Goal: Task Accomplishment & Management: Manage account settings

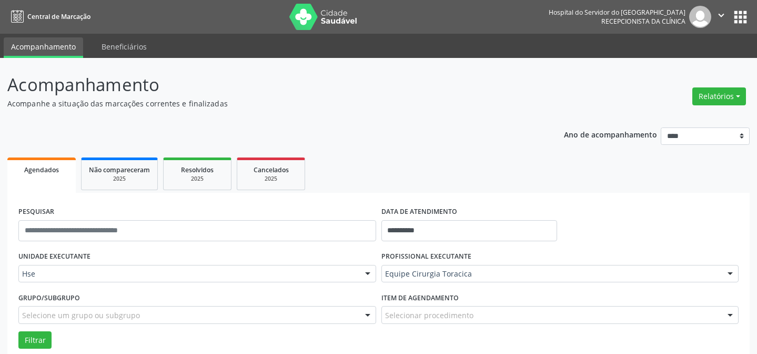
scroll to position [71, 0]
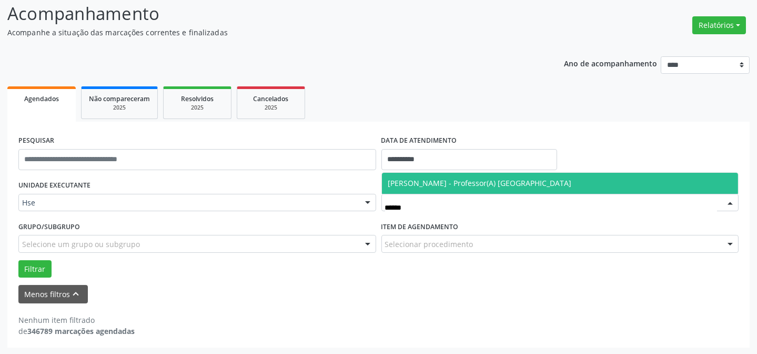
drag, startPoint x: 443, startPoint y: 183, endPoint x: 209, endPoint y: 233, distance: 238.4
click at [443, 182] on span "[PERSON_NAME] - Professor(A) [GEOGRAPHIC_DATA]" at bounding box center [480, 183] width 184 height 10
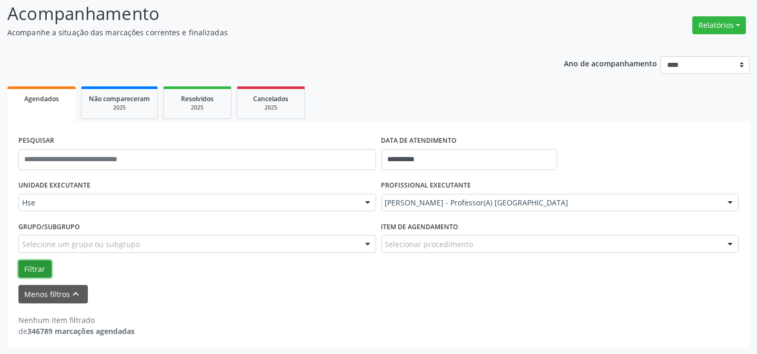
click at [39, 266] on button "Filtrar" at bounding box center [34, 269] width 33 height 18
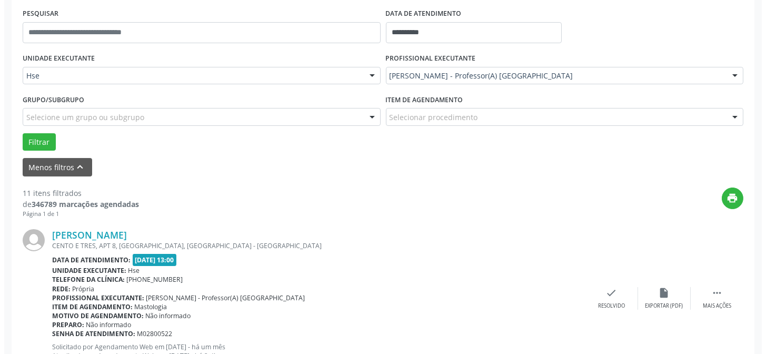
scroll to position [215, 0]
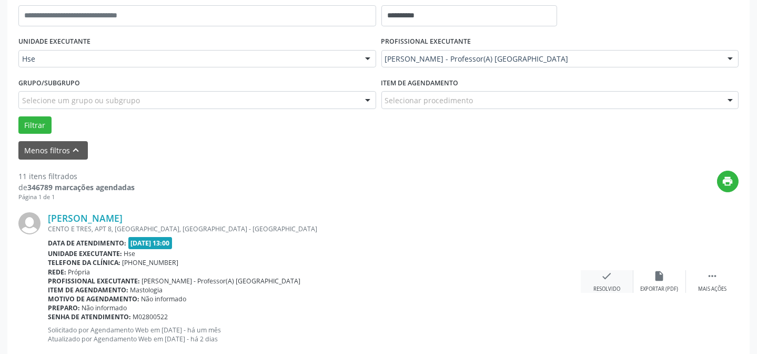
click at [596, 279] on div "check Resolvido" at bounding box center [607, 281] width 53 height 23
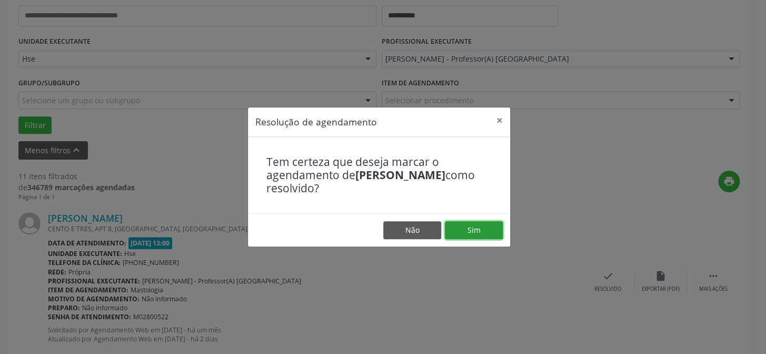
click at [488, 227] on button "Sim" at bounding box center [474, 230] width 58 height 18
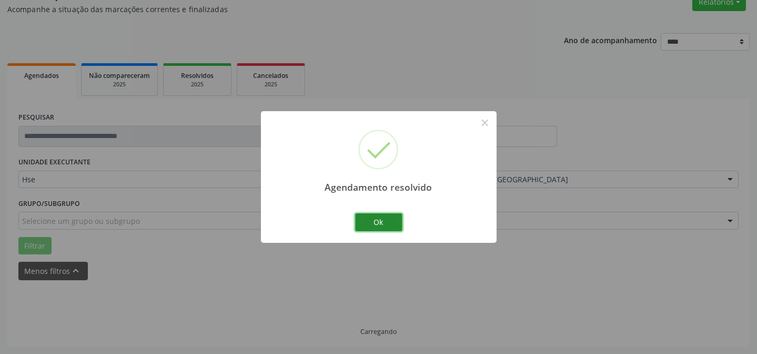
click at [372, 219] on button "Ok" at bounding box center [378, 222] width 47 height 18
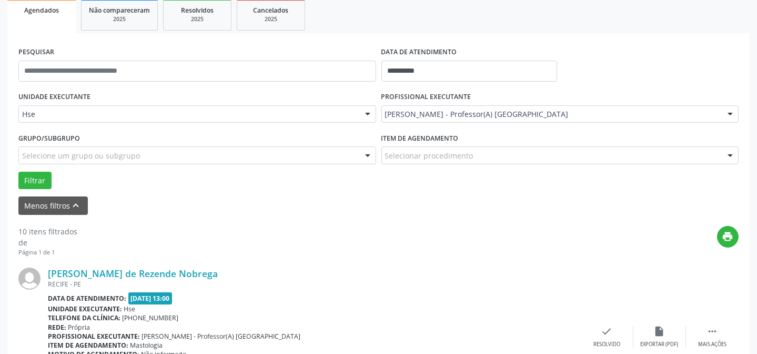
scroll to position [237, 0]
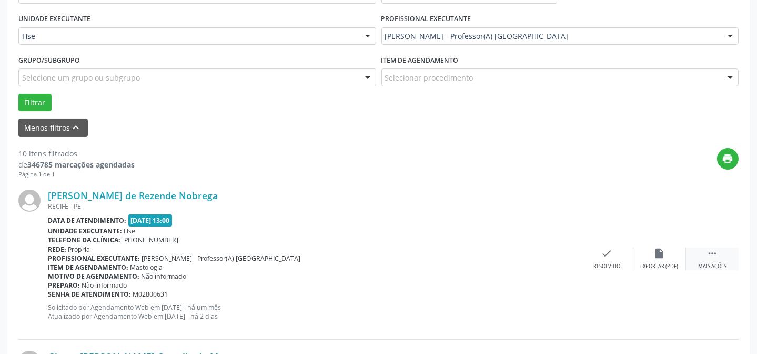
drag, startPoint x: 715, startPoint y: 262, endPoint x: 688, endPoint y: 263, distance: 26.9
click at [714, 263] on div "Mais ações" at bounding box center [712, 266] width 28 height 7
click at [641, 256] on div "alarm_off Não compareceu" at bounding box center [660, 258] width 53 height 23
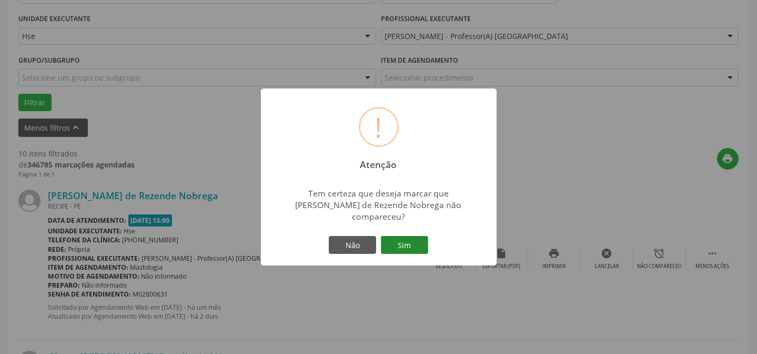
click at [416, 236] on button "Sim" at bounding box center [404, 245] width 47 height 18
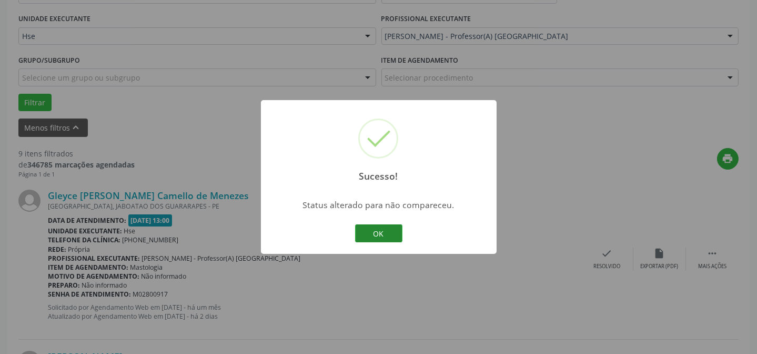
click at [365, 238] on button "OK" at bounding box center [378, 233] width 47 height 18
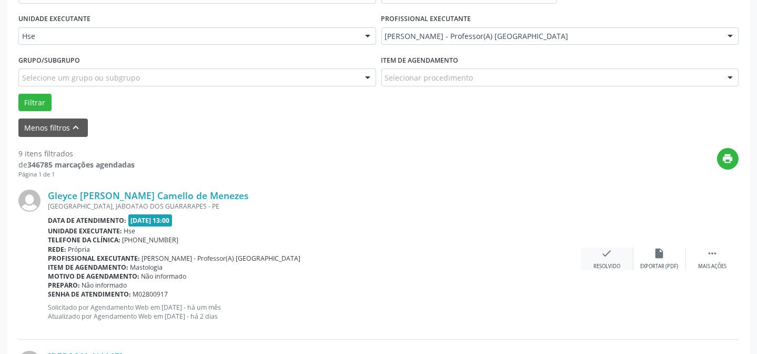
click at [606, 250] on icon "check" at bounding box center [607, 253] width 12 height 12
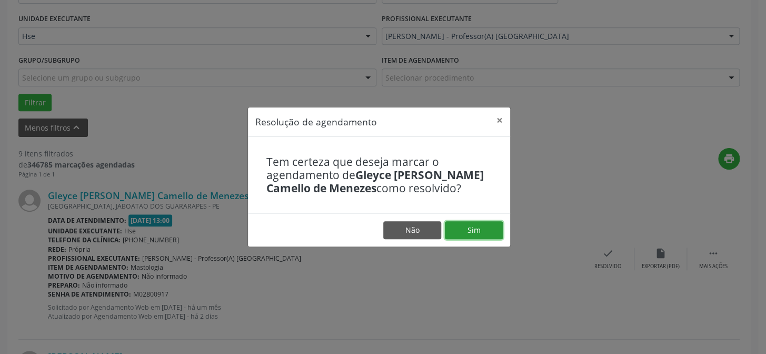
drag, startPoint x: 481, startPoint y: 231, endPoint x: 476, endPoint y: 231, distance: 5.8
click at [480, 232] on button "Sim" at bounding box center [474, 230] width 58 height 18
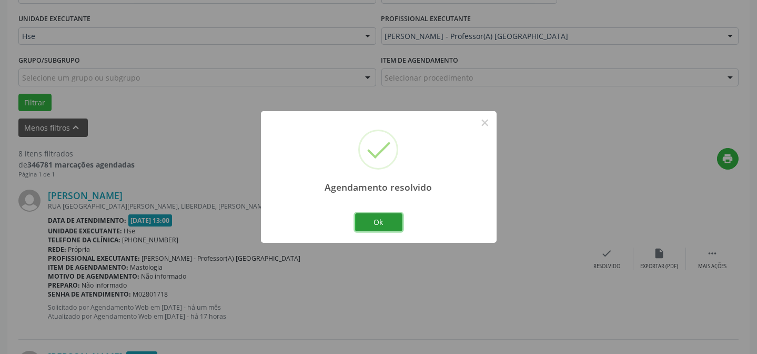
click at [370, 211] on div "Ok Cancel" at bounding box center [379, 222] width 52 height 22
click at [389, 219] on button "Ok" at bounding box center [378, 222] width 47 height 18
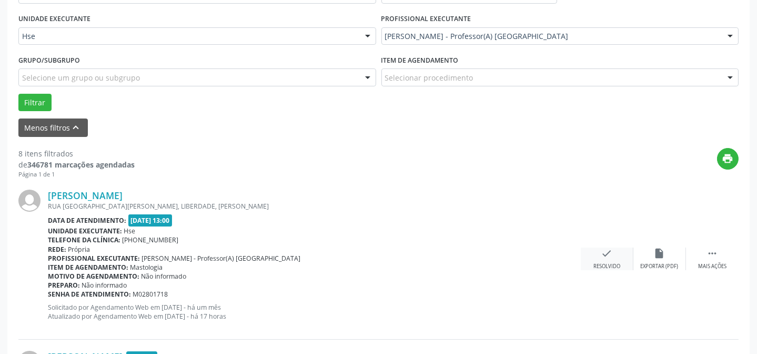
click at [594, 256] on div "check Resolvido" at bounding box center [607, 258] width 53 height 23
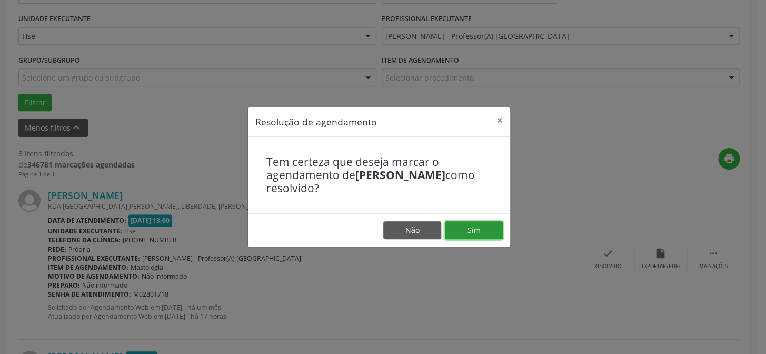
drag, startPoint x: 480, startPoint y: 229, endPoint x: 485, endPoint y: 233, distance: 6.1
click at [481, 231] on button "Sim" at bounding box center [474, 230] width 58 height 18
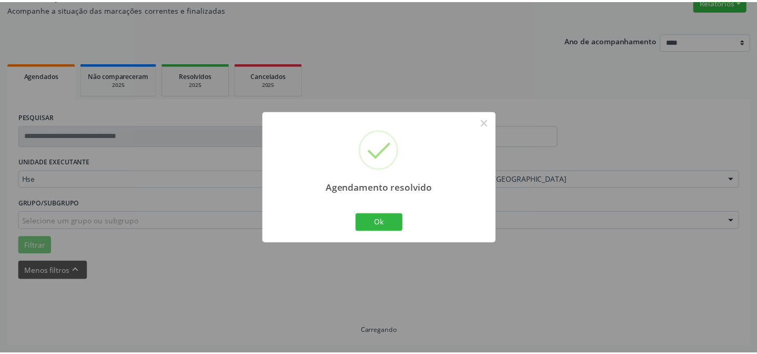
scroll to position [94, 0]
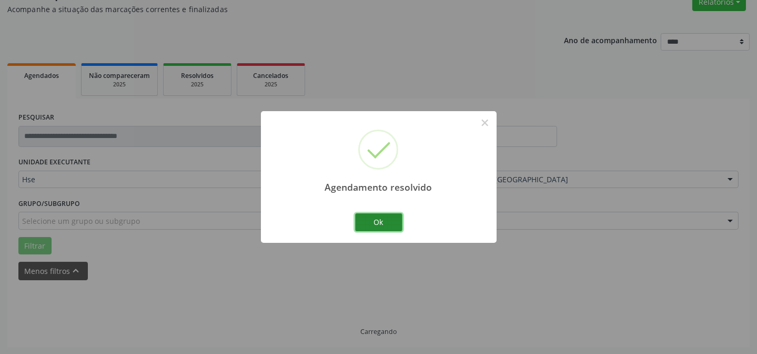
click at [372, 221] on button "Ok" at bounding box center [378, 222] width 47 height 18
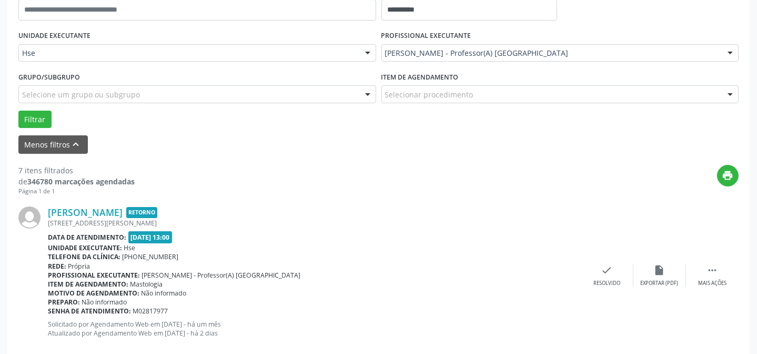
scroll to position [237, 0]
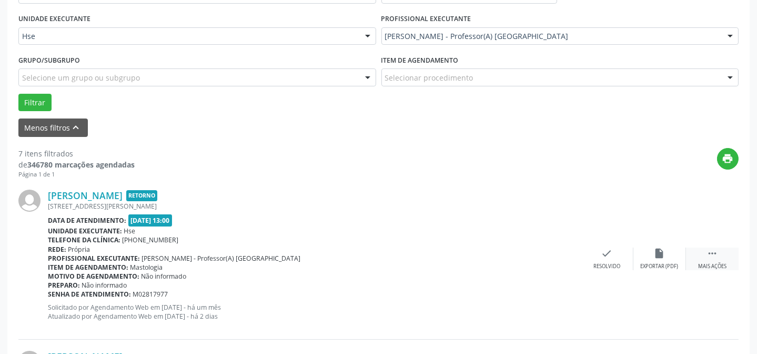
click at [715, 255] on icon "" at bounding box center [713, 253] width 12 height 12
click at [657, 267] on div "Não compareceu" at bounding box center [659, 266] width 45 height 7
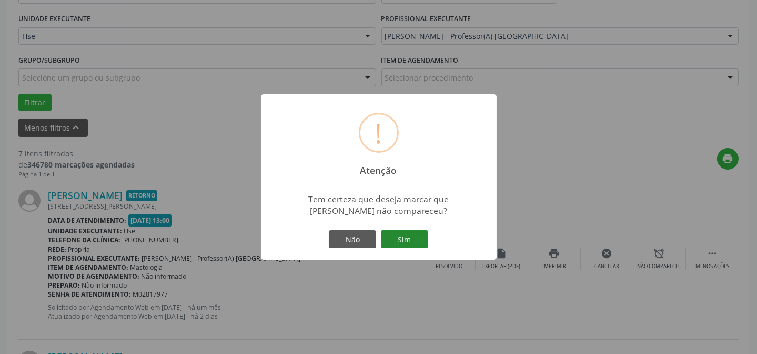
click at [410, 232] on button "Sim" at bounding box center [404, 239] width 47 height 18
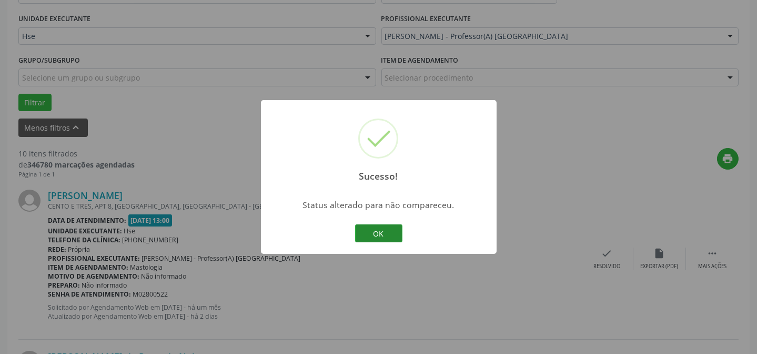
click at [371, 241] on button "OK" at bounding box center [378, 233] width 47 height 18
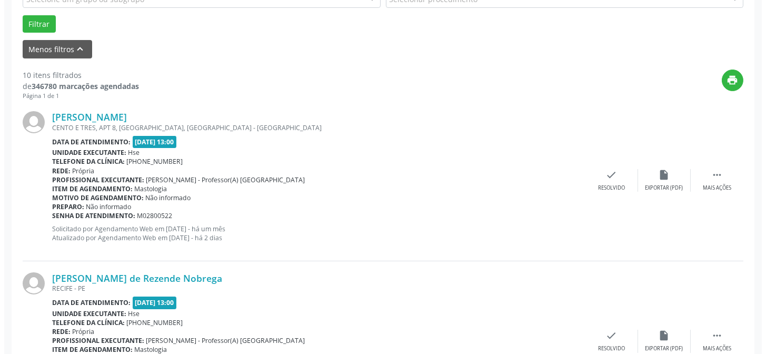
scroll to position [333, 0]
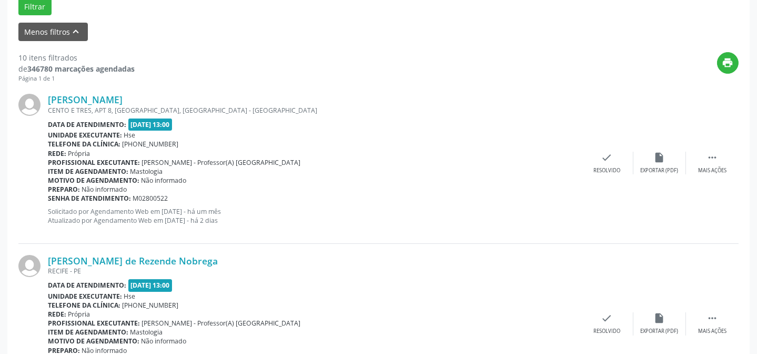
click at [606, 178] on div "[PERSON_NAME] CENTO E TRES, APT 8, [GEOGRAPHIC_DATA], [GEOGRAPHIC_DATA] - [GEOG…" at bounding box center [378, 163] width 720 height 160
click at [604, 165] on div "check Resolvido" at bounding box center [607, 163] width 53 height 23
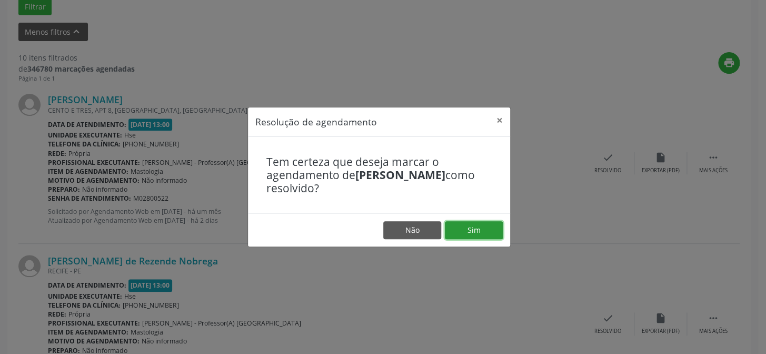
click at [484, 230] on button "Sim" at bounding box center [474, 230] width 58 height 18
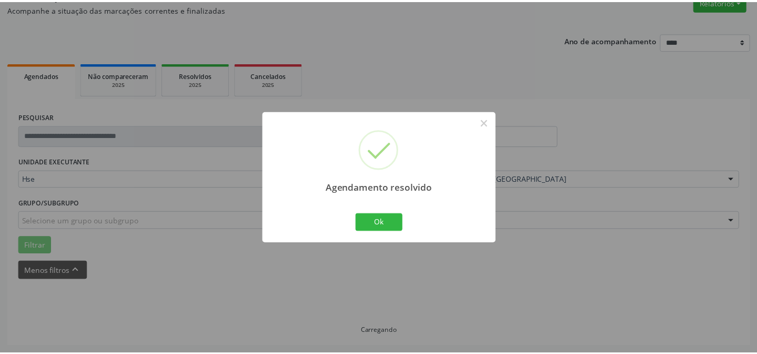
scroll to position [94, 0]
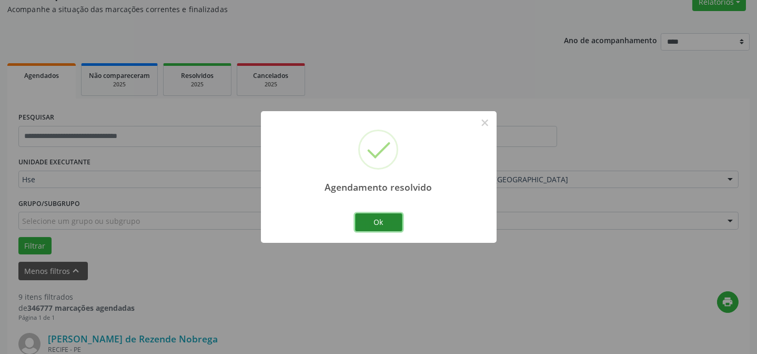
click at [383, 229] on button "Ok" at bounding box center [378, 222] width 47 height 18
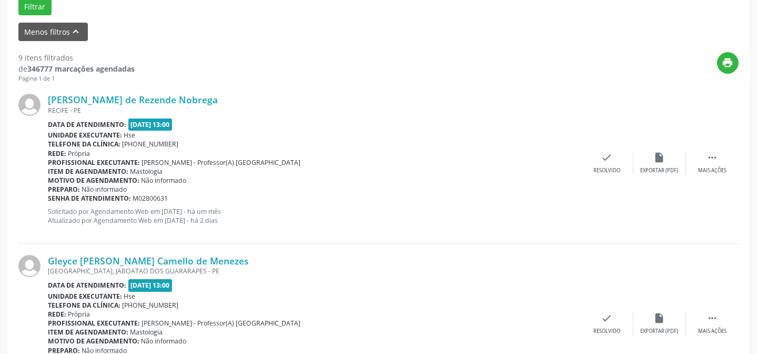
scroll to position [381, 0]
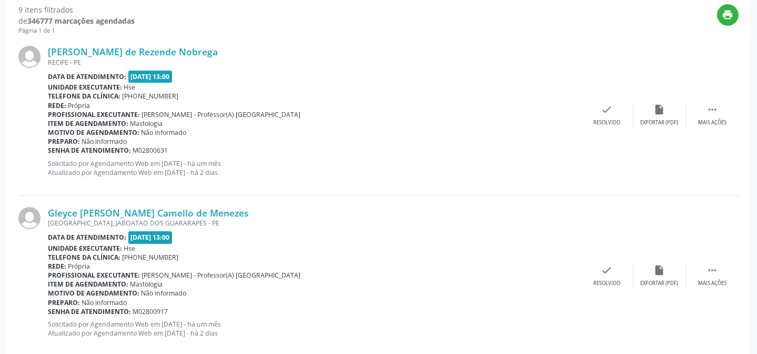
click at [722, 98] on div "[PERSON_NAME] de Rezende Nobrega [GEOGRAPHIC_DATA] - [GEOGRAPHIC_DATA] Data de …" at bounding box center [378, 115] width 720 height 160
click at [710, 119] on div "Mais ações" at bounding box center [712, 122] width 28 height 7
click at [659, 112] on icon "alarm_off" at bounding box center [660, 110] width 12 height 12
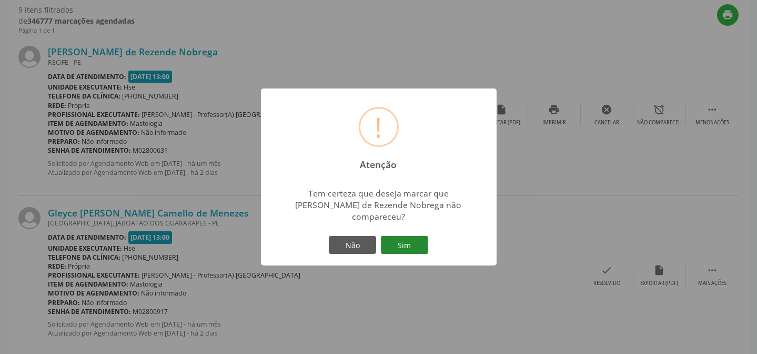
click at [422, 243] on button "Sim" at bounding box center [404, 245] width 47 height 18
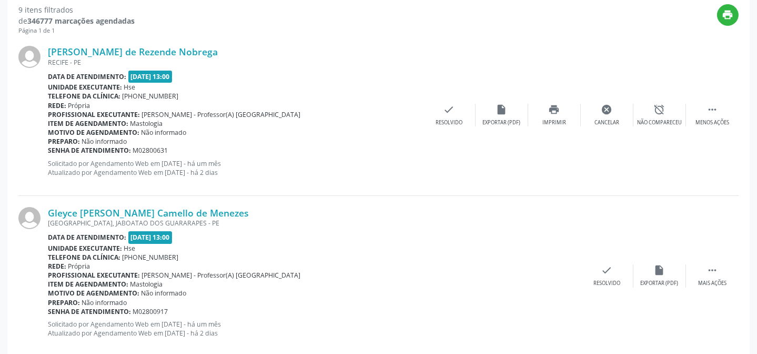
scroll to position [380, 0]
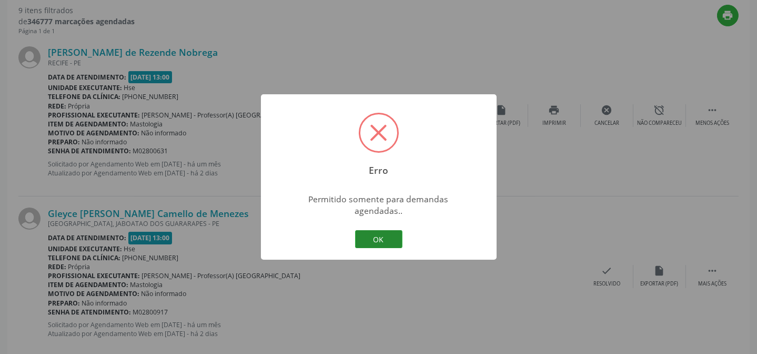
click at [388, 230] on button "OK" at bounding box center [378, 239] width 47 height 18
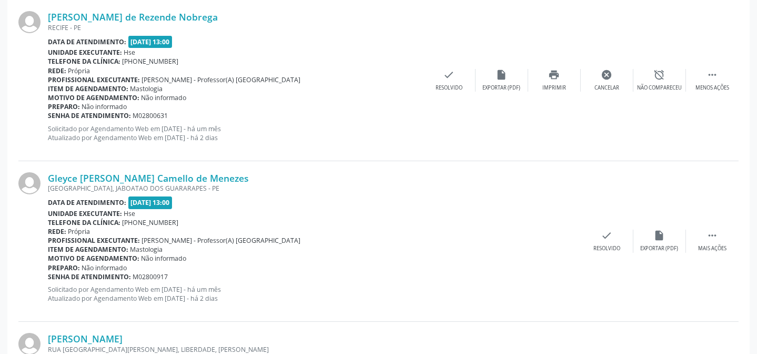
scroll to position [476, 0]
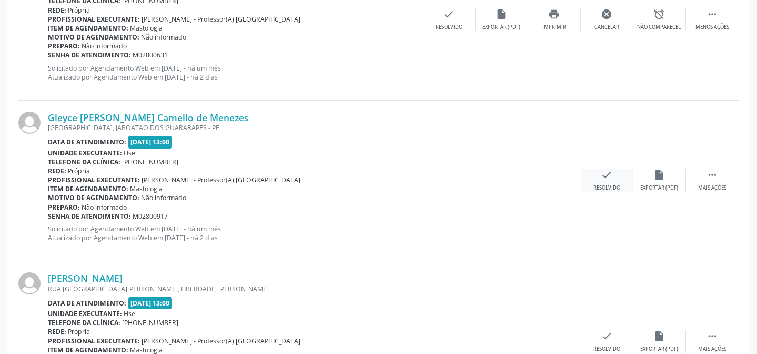
click at [585, 183] on div "check Resolvido" at bounding box center [607, 180] width 53 height 23
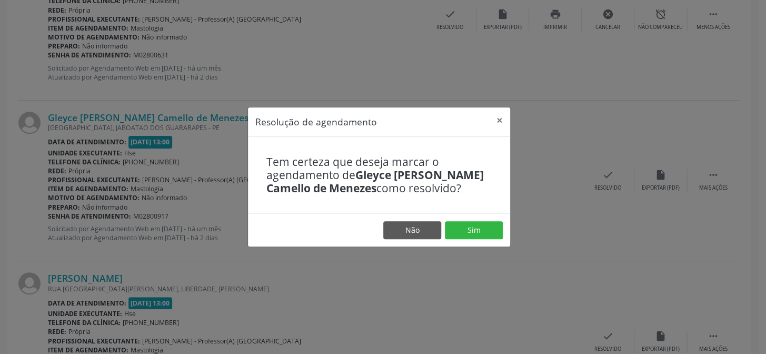
click at [473, 238] on footer "Não Sim" at bounding box center [379, 229] width 262 height 33
click at [474, 233] on button "Sim" at bounding box center [474, 230] width 58 height 18
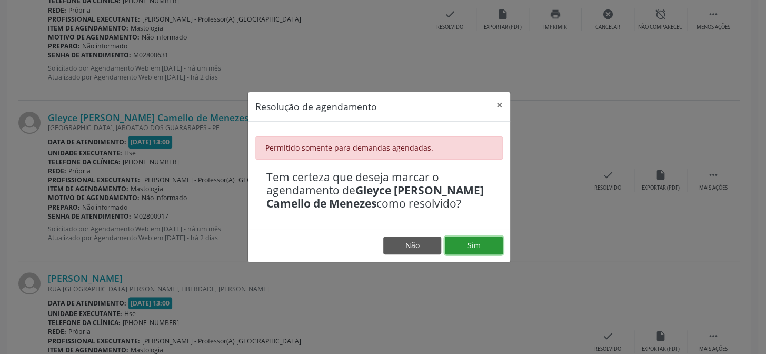
click at [456, 247] on button "Sim" at bounding box center [474, 245] width 58 height 18
click at [495, 106] on button "×" at bounding box center [499, 105] width 21 height 26
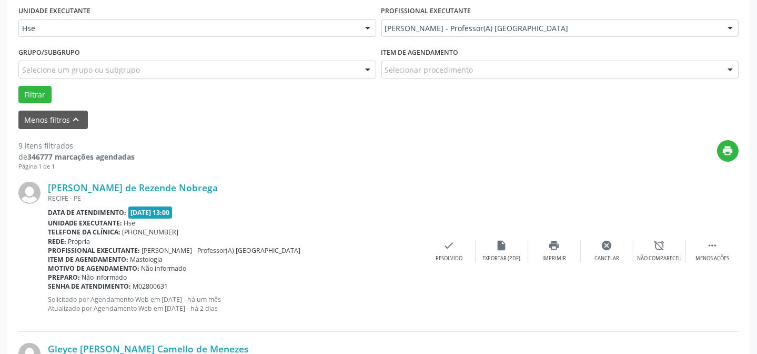
scroll to position [237, 0]
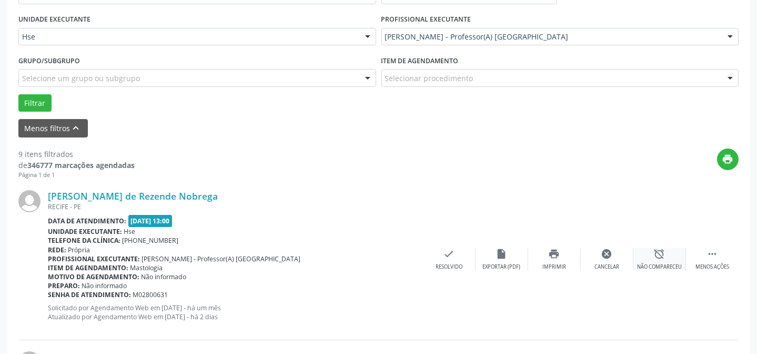
click at [663, 261] on div "alarm_off Não compareceu" at bounding box center [660, 259] width 53 height 23
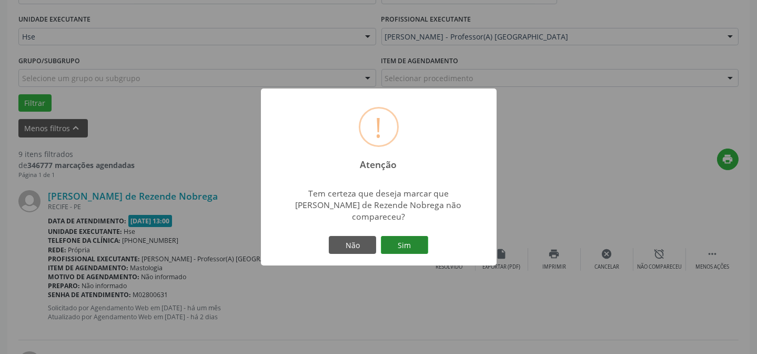
click at [396, 239] on button "Sim" at bounding box center [404, 245] width 47 height 18
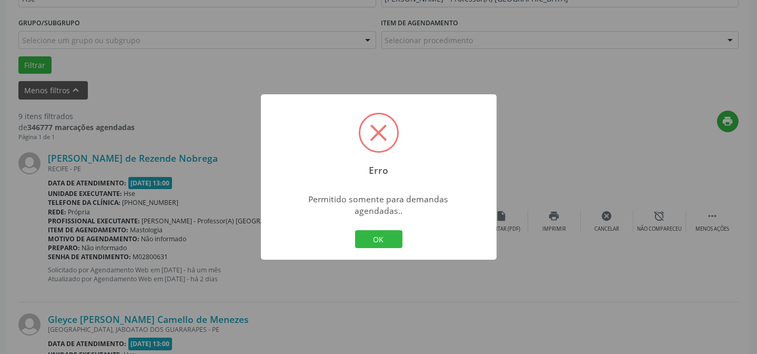
scroll to position [333, 0]
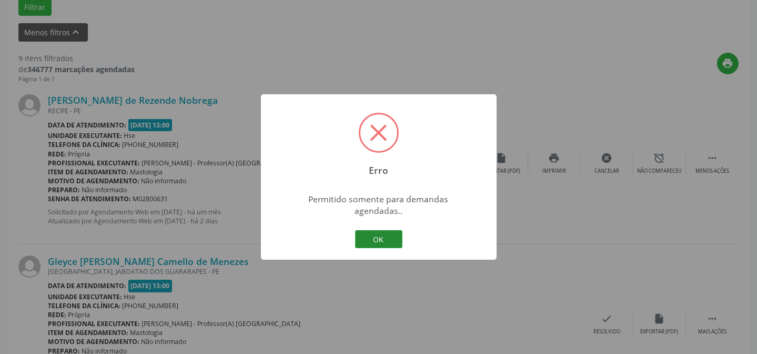
click at [379, 236] on button "OK" at bounding box center [378, 239] width 47 height 18
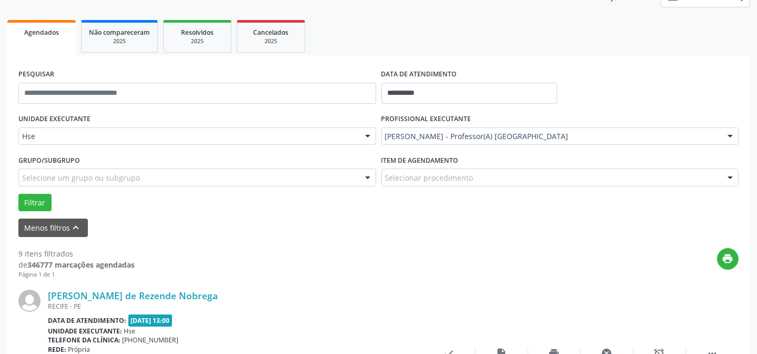
scroll to position [94, 0]
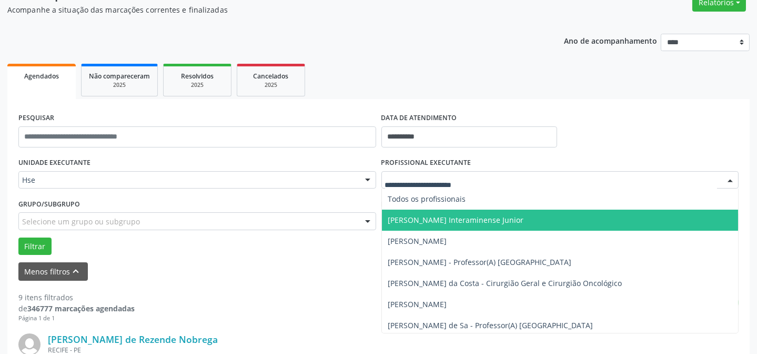
click at [435, 226] on span "[PERSON_NAME] Interaminense Junior" at bounding box center [560, 219] width 357 height 21
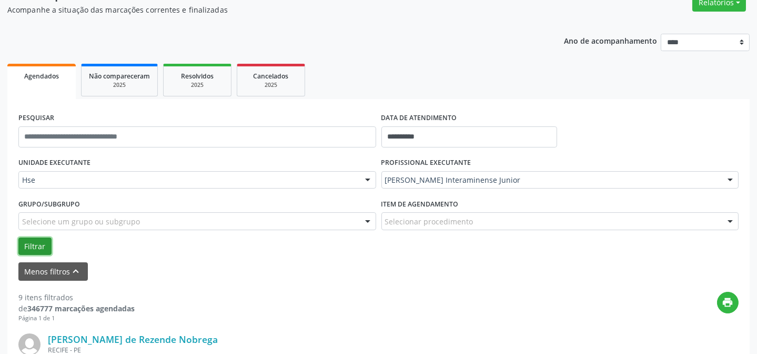
click at [36, 241] on button "Filtrar" at bounding box center [34, 246] width 33 height 18
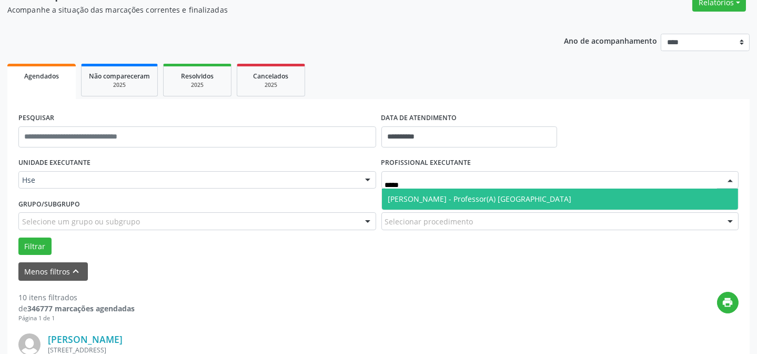
click at [421, 197] on span "[PERSON_NAME] - Professor(A) [GEOGRAPHIC_DATA]" at bounding box center [480, 199] width 184 height 10
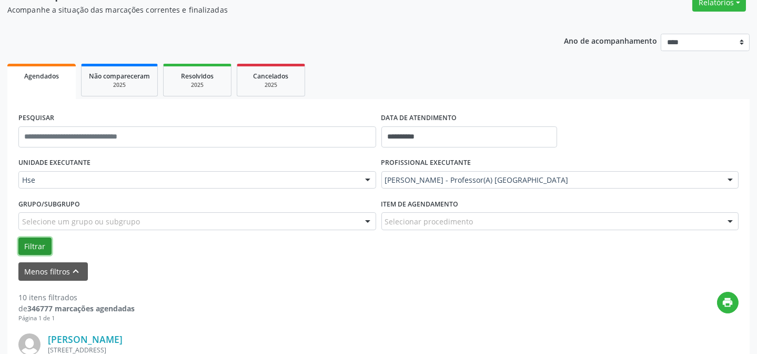
click at [19, 245] on button "Filtrar" at bounding box center [34, 246] width 33 height 18
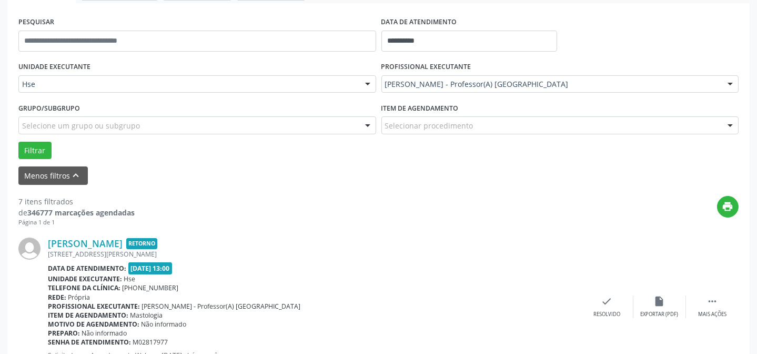
scroll to position [237, 0]
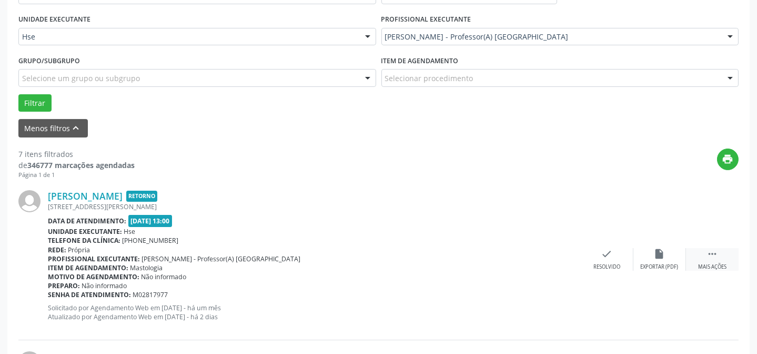
click at [707, 254] on icon "" at bounding box center [713, 254] width 12 height 12
click at [664, 251] on icon "alarm_off" at bounding box center [660, 254] width 12 height 12
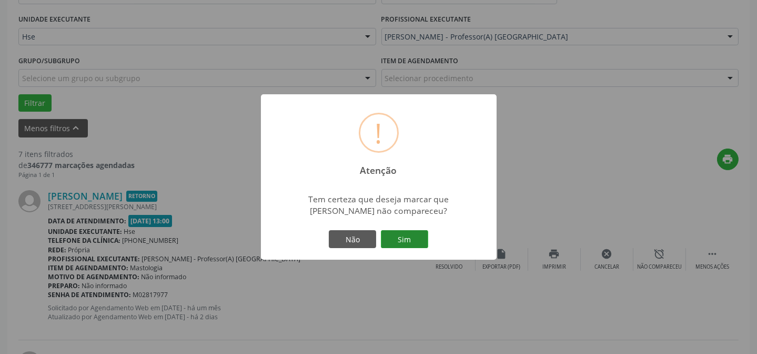
click at [407, 241] on button "Sim" at bounding box center [404, 239] width 47 height 18
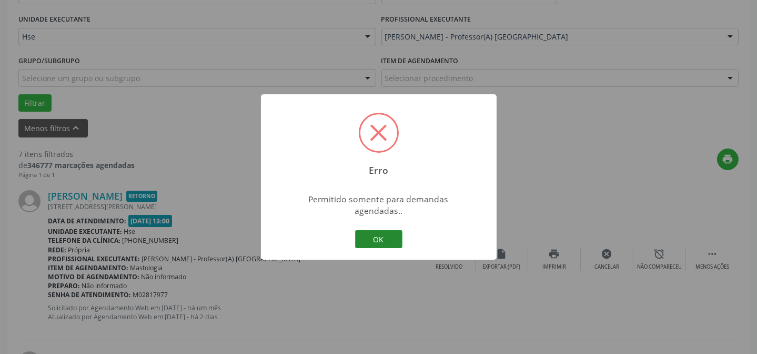
click at [371, 230] on button "OK" at bounding box center [378, 239] width 47 height 18
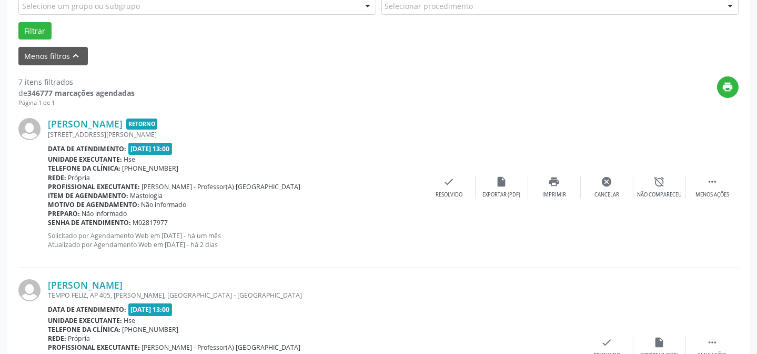
scroll to position [333, 0]
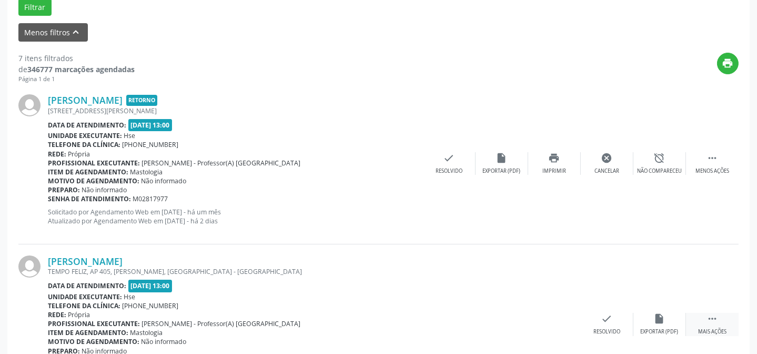
click at [715, 324] on div " Mais ações" at bounding box center [712, 324] width 53 height 23
click at [679, 318] on div "alarm_off Não compareceu" at bounding box center [660, 324] width 53 height 23
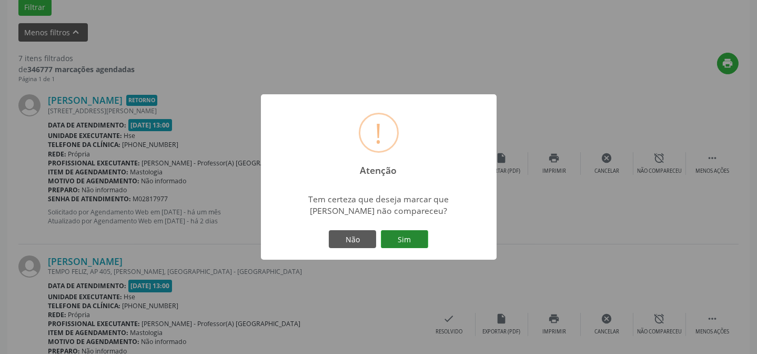
click at [412, 244] on button "Sim" at bounding box center [404, 239] width 47 height 18
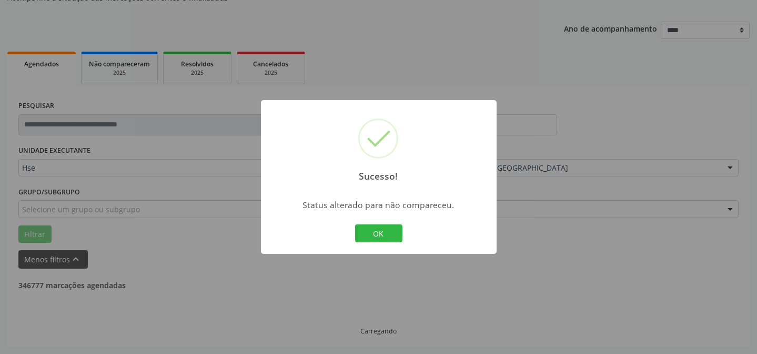
scroll to position [105, 0]
click at [387, 234] on button "OK" at bounding box center [378, 233] width 47 height 18
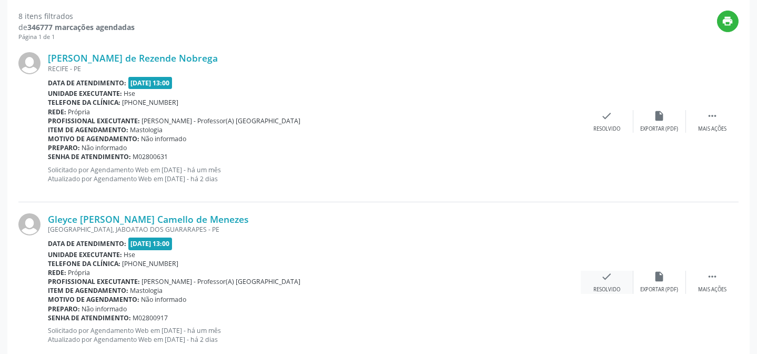
scroll to position [392, 0]
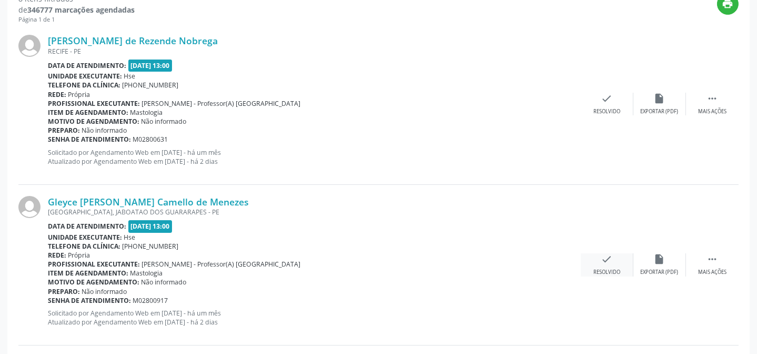
click at [609, 266] on div "check Resolvido" at bounding box center [607, 264] width 53 height 23
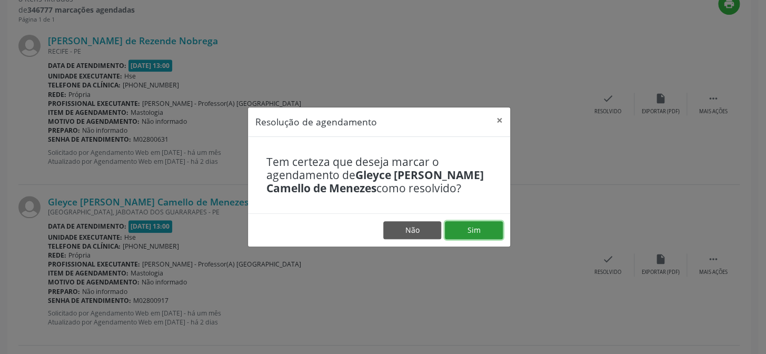
click at [475, 234] on button "Sim" at bounding box center [474, 230] width 58 height 18
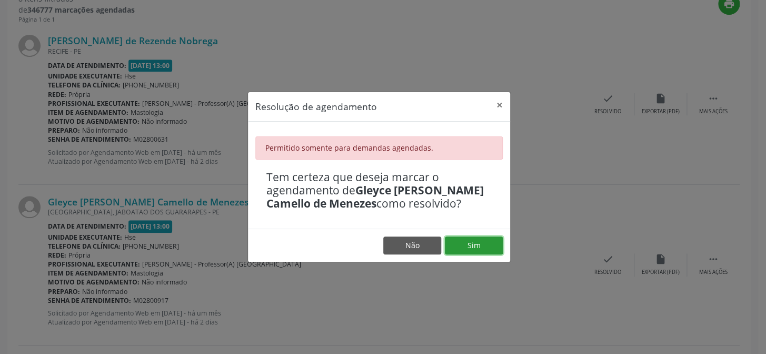
click at [477, 245] on button "Sim" at bounding box center [474, 245] width 58 height 18
click at [496, 111] on button "×" at bounding box center [499, 105] width 21 height 26
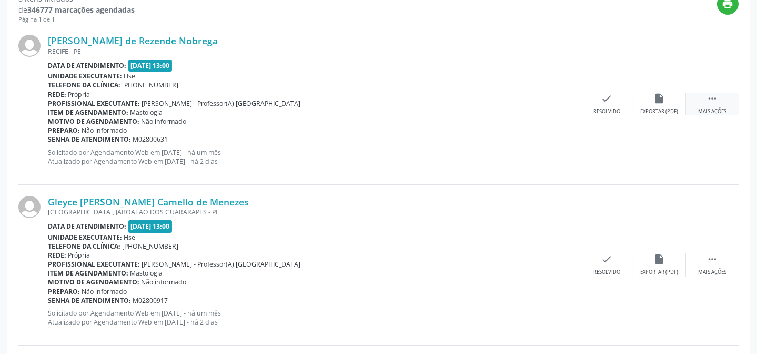
click at [721, 99] on div " Mais ações" at bounding box center [712, 104] width 53 height 23
click at [667, 103] on div "alarm_off Não compareceu" at bounding box center [660, 104] width 53 height 23
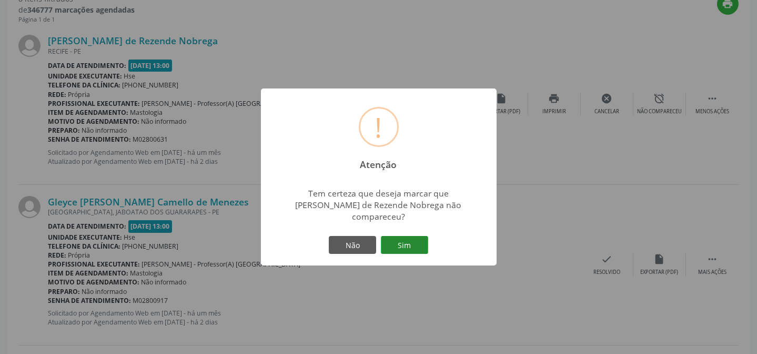
click at [419, 238] on button "Sim" at bounding box center [404, 245] width 47 height 18
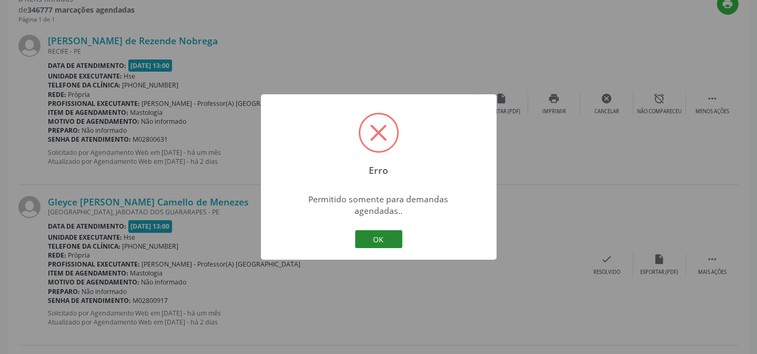
click at [389, 230] on button "OK" at bounding box center [378, 239] width 47 height 18
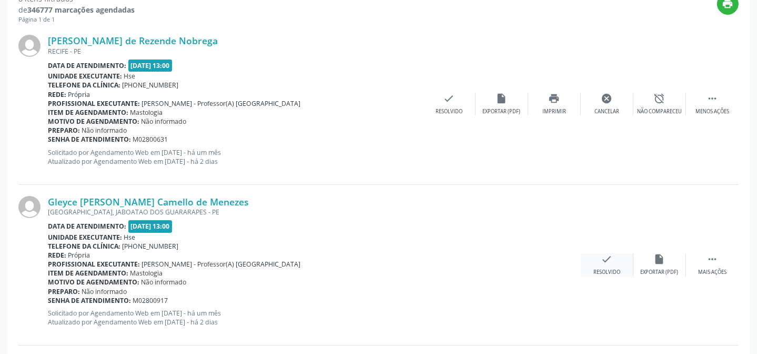
click at [590, 253] on div "check Resolvido" at bounding box center [607, 264] width 53 height 23
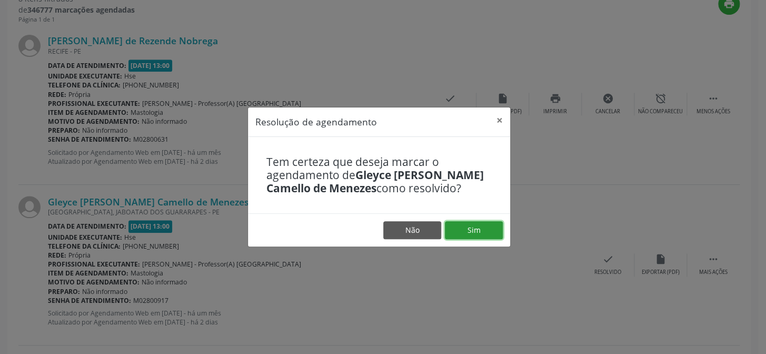
click at [460, 227] on button "Sim" at bounding box center [474, 230] width 58 height 18
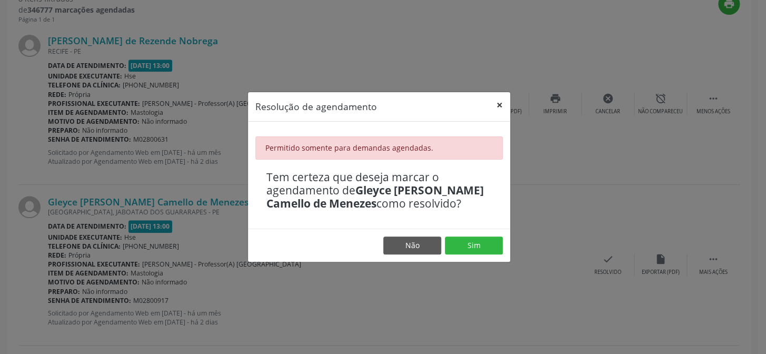
click at [500, 105] on button "×" at bounding box center [499, 105] width 21 height 26
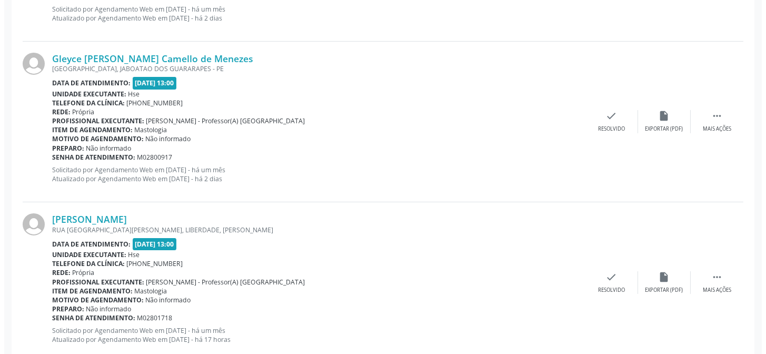
scroll to position [536, 0]
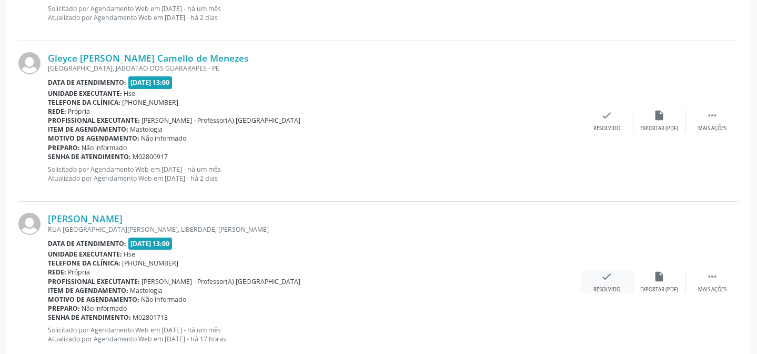
click at [601, 287] on div "Resolvido" at bounding box center [607, 289] width 27 height 7
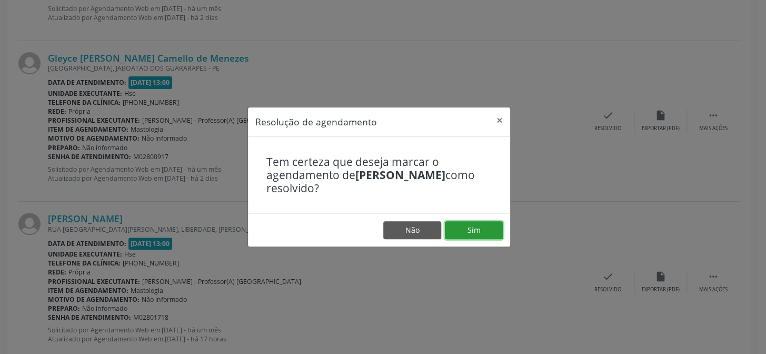
click at [490, 232] on button "Sim" at bounding box center [474, 230] width 58 height 18
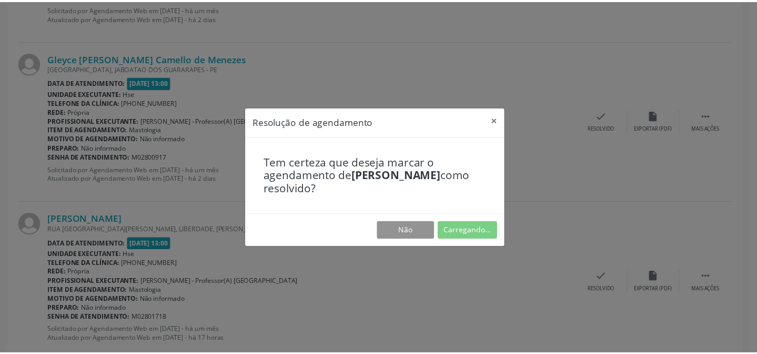
scroll to position [94, 0]
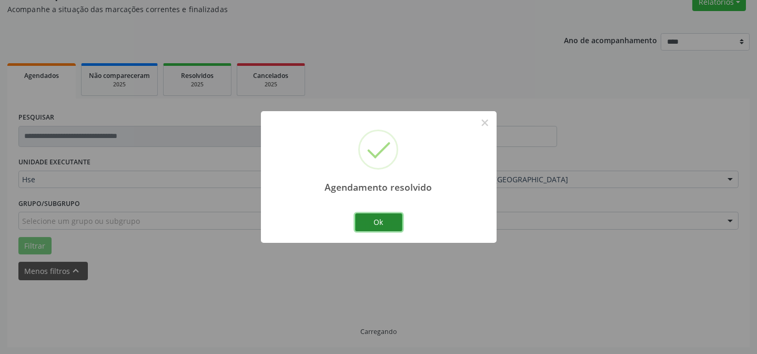
click at [380, 225] on button "Ok" at bounding box center [378, 222] width 47 height 18
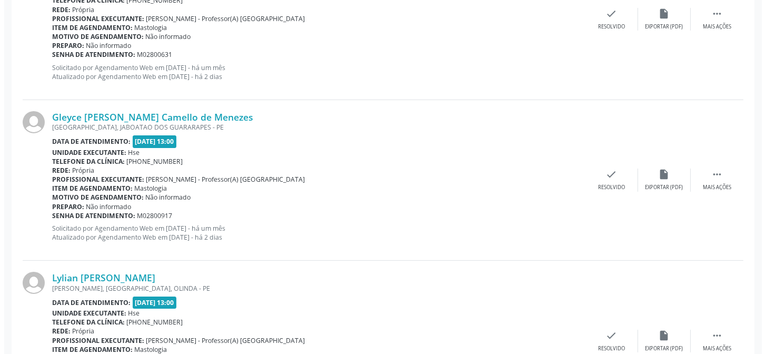
scroll to position [525, 0]
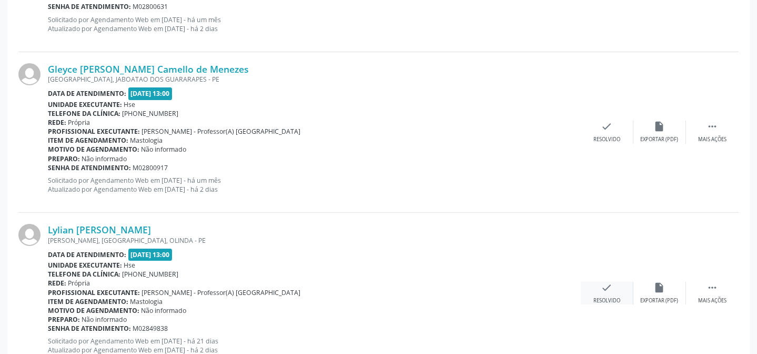
click at [605, 297] on div "Resolvido" at bounding box center [607, 300] width 27 height 7
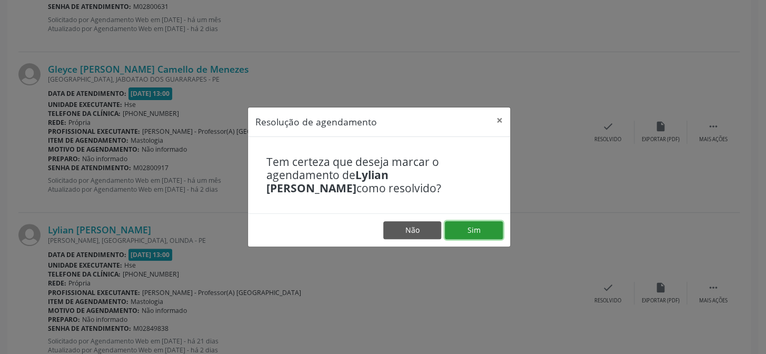
click at [485, 231] on button "Sim" at bounding box center [474, 230] width 58 height 18
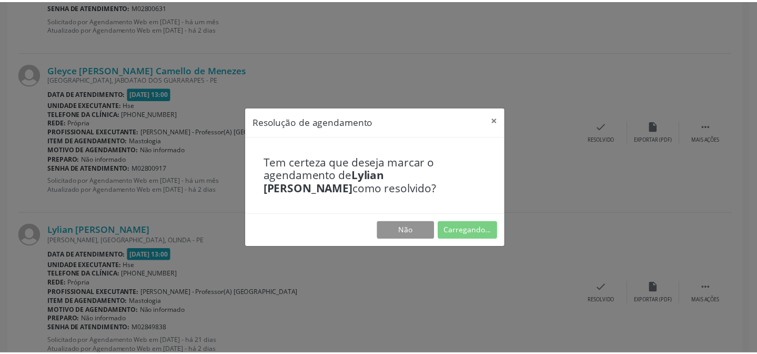
scroll to position [94, 0]
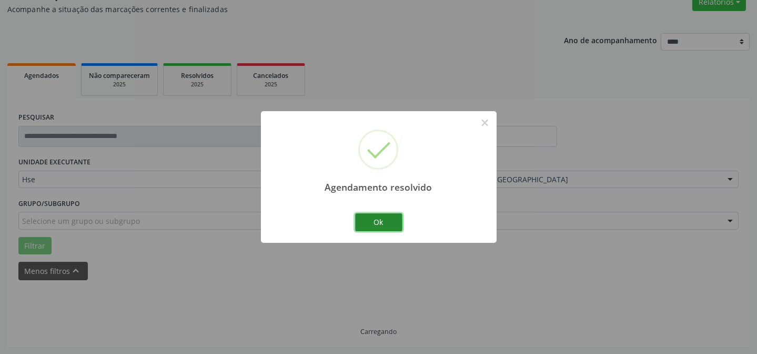
click at [394, 228] on button "Ok" at bounding box center [378, 222] width 47 height 18
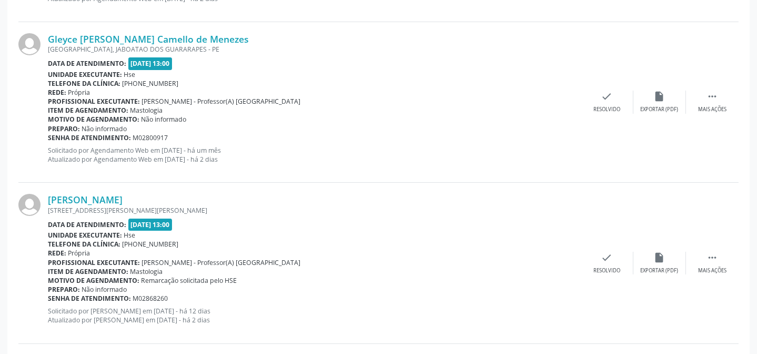
scroll to position [573, 0]
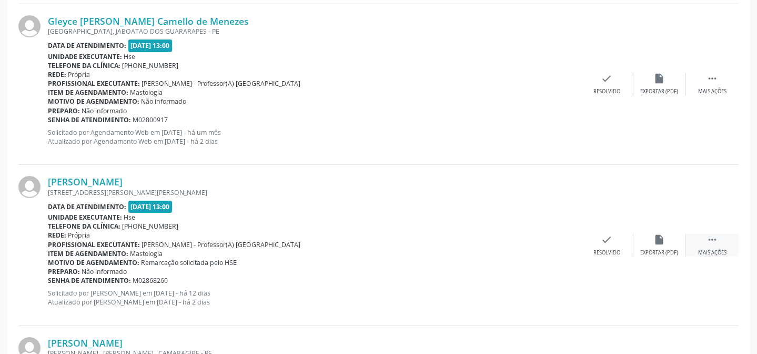
click at [709, 236] on icon "" at bounding box center [713, 240] width 12 height 12
click at [664, 245] on div "alarm_off Não compareceu" at bounding box center [660, 245] width 53 height 23
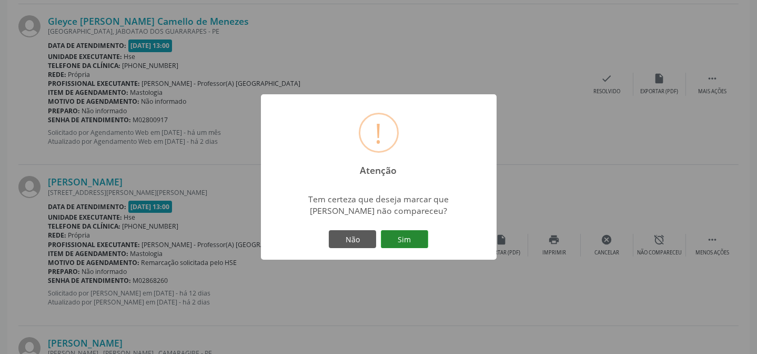
click at [414, 243] on button "Sim" at bounding box center [404, 239] width 47 height 18
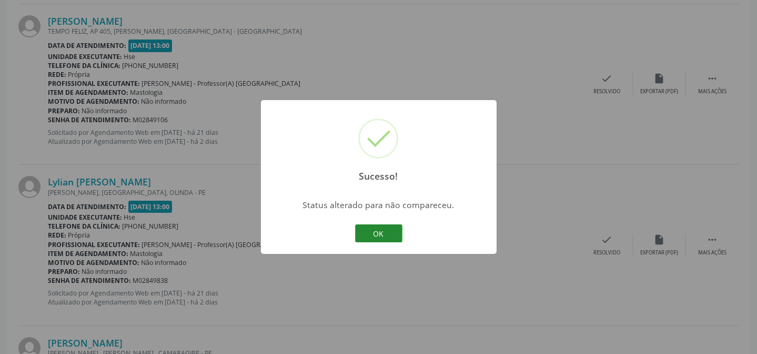
click at [364, 234] on button "OK" at bounding box center [378, 233] width 47 height 18
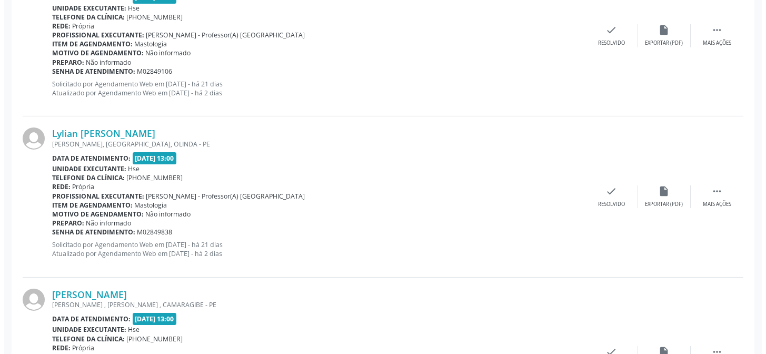
scroll to position [668, 0]
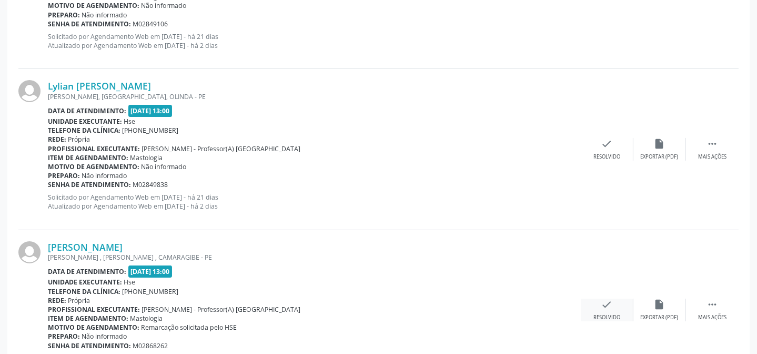
click at [602, 314] on div "Resolvido" at bounding box center [607, 317] width 27 height 7
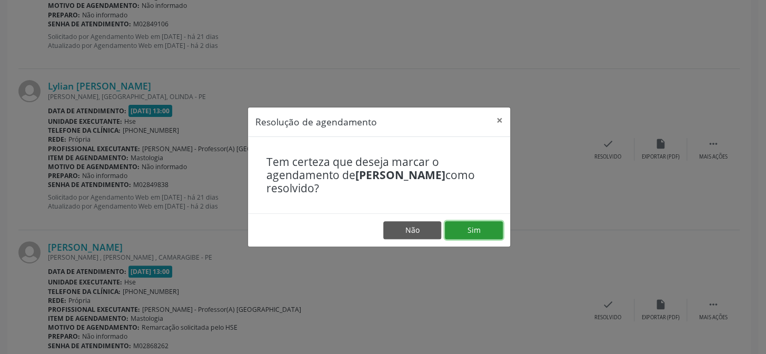
click at [488, 233] on button "Sim" at bounding box center [474, 230] width 58 height 18
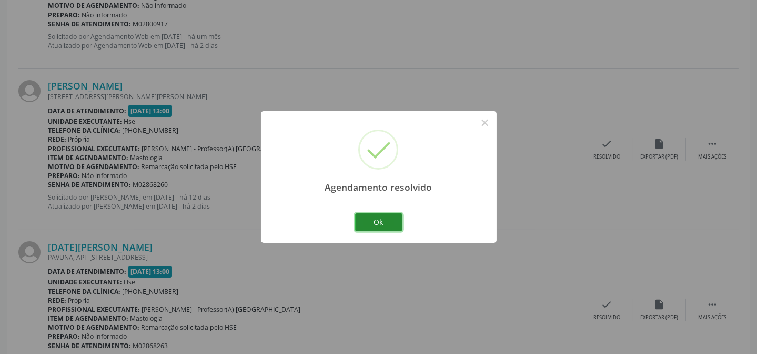
click at [390, 219] on button "Ok" at bounding box center [378, 222] width 47 height 18
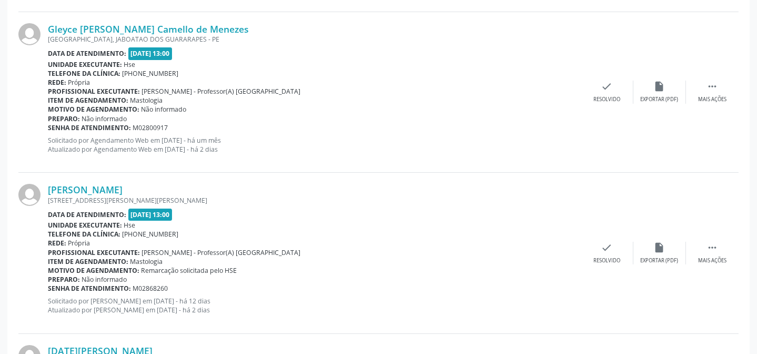
scroll to position [573, 0]
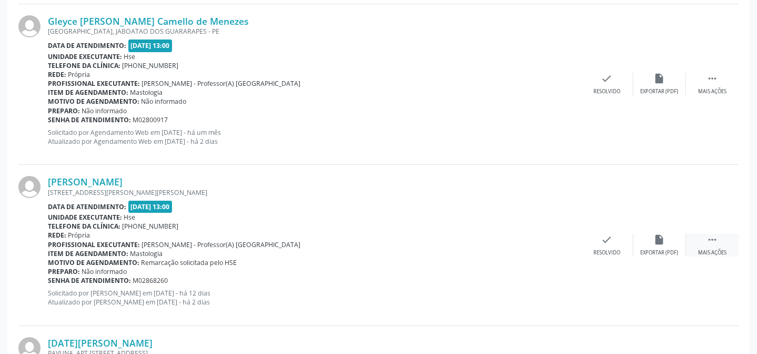
click at [714, 246] on div " Mais ações" at bounding box center [712, 245] width 53 height 23
click at [673, 240] on div "alarm_off Não compareceu" at bounding box center [660, 245] width 53 height 23
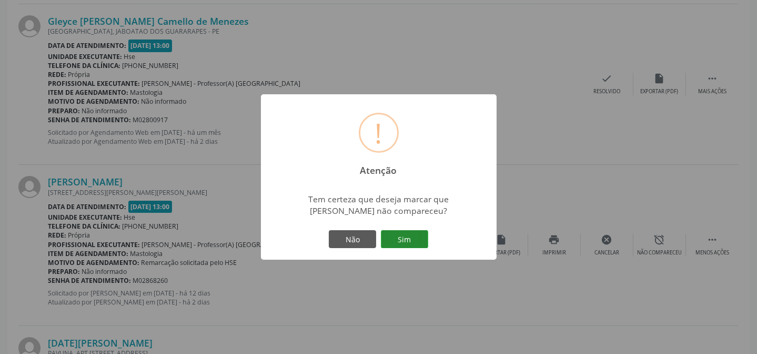
click at [393, 243] on button "Sim" at bounding box center [404, 239] width 47 height 18
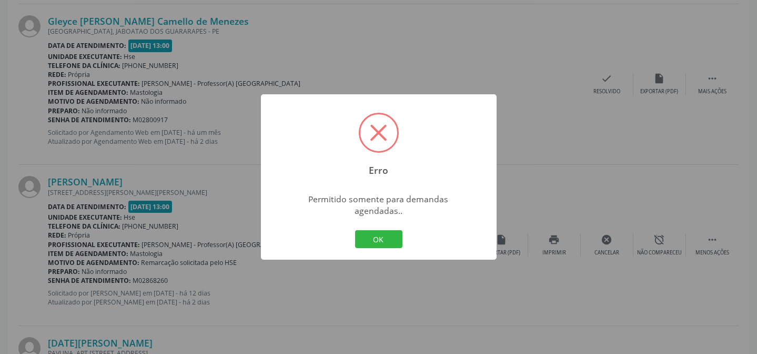
click at [390, 243] on div "OK Cancel" at bounding box center [379, 239] width 52 height 22
click at [389, 238] on button "OK" at bounding box center [378, 239] width 47 height 18
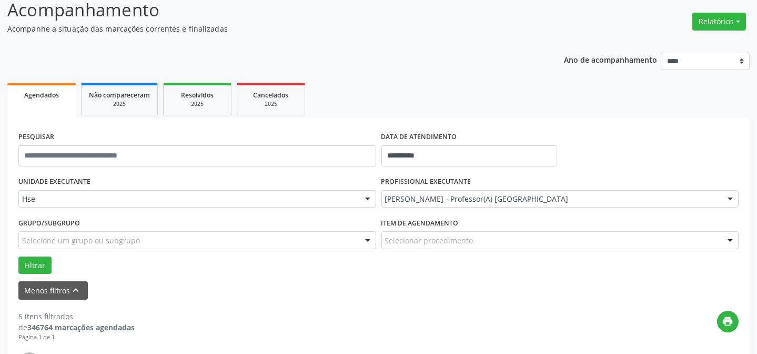
scroll to position [0, 0]
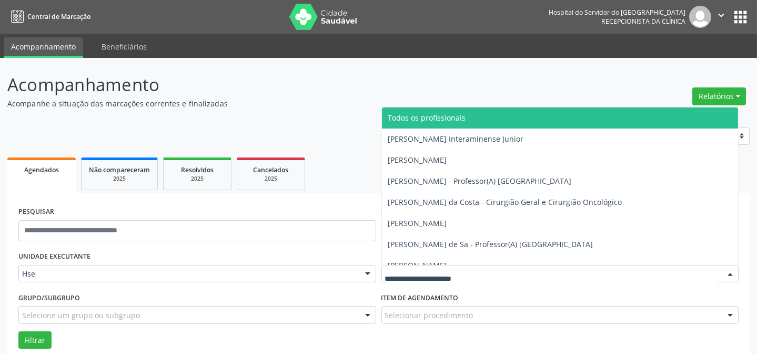
click at [433, 280] on div at bounding box center [561, 274] width 358 height 18
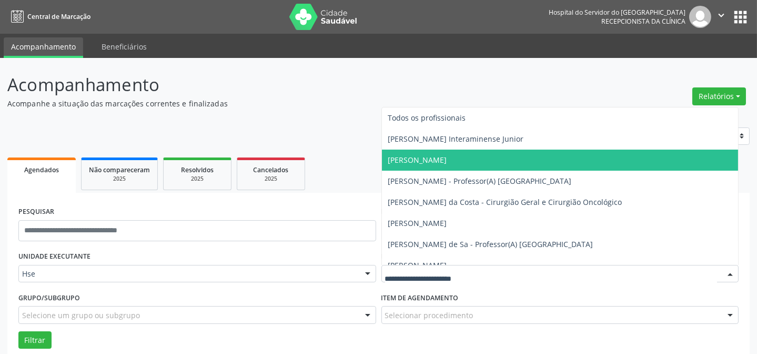
click at [435, 167] on span "[PERSON_NAME]" at bounding box center [560, 159] width 357 height 21
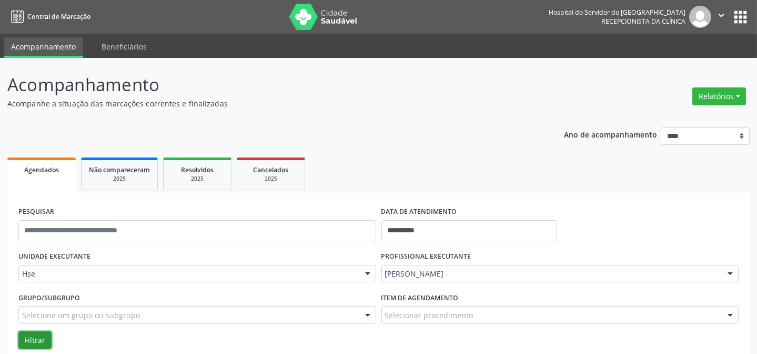
click at [35, 337] on button "Filtrar" at bounding box center [34, 340] width 33 height 18
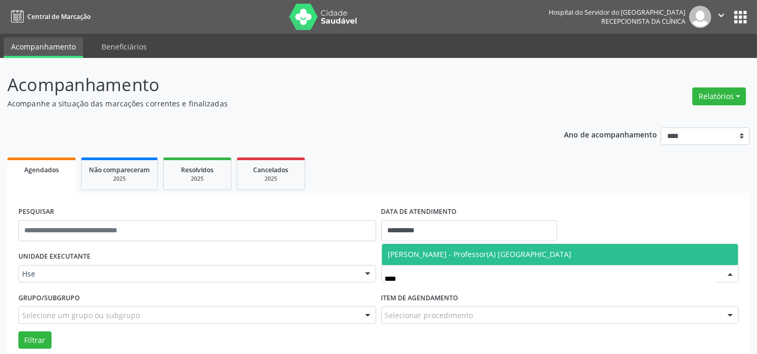
type input "*****"
click at [416, 256] on span "[PERSON_NAME] - Professor(A) [GEOGRAPHIC_DATA]" at bounding box center [480, 254] width 184 height 10
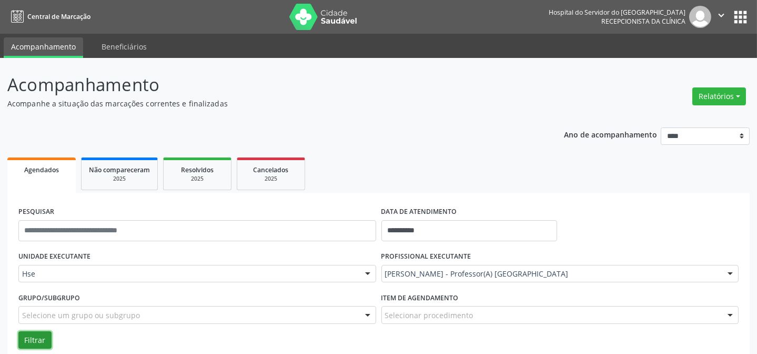
click at [28, 332] on button "Filtrar" at bounding box center [34, 340] width 33 height 18
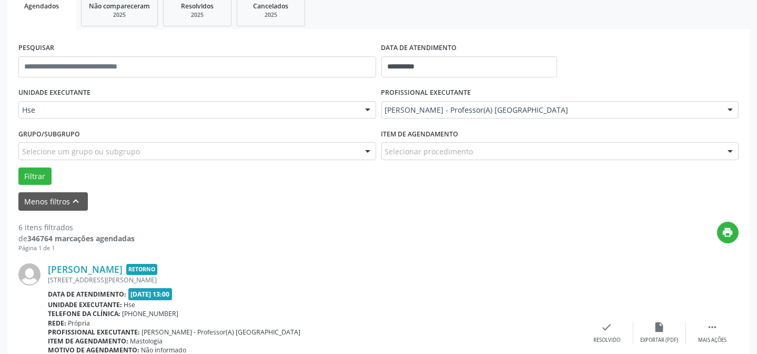
scroll to position [239, 0]
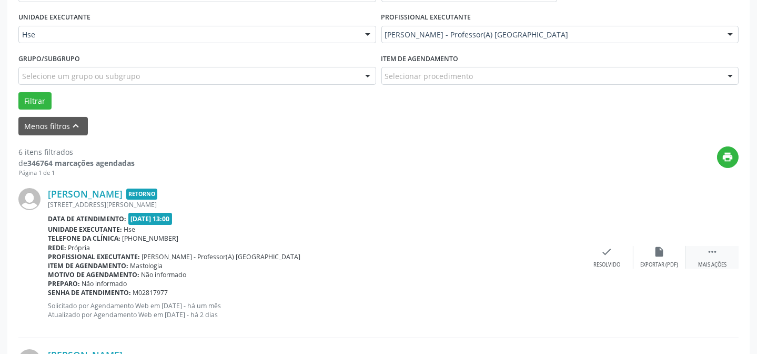
click at [728, 257] on div " Mais ações" at bounding box center [712, 257] width 53 height 23
click at [654, 261] on div "Não compareceu" at bounding box center [659, 264] width 45 height 7
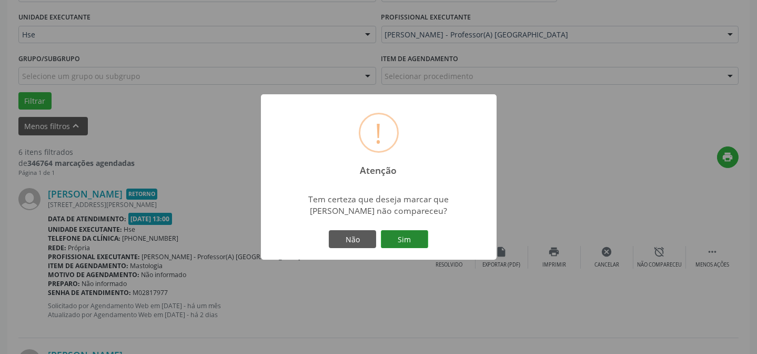
click at [428, 237] on button "Sim" at bounding box center [404, 239] width 47 height 18
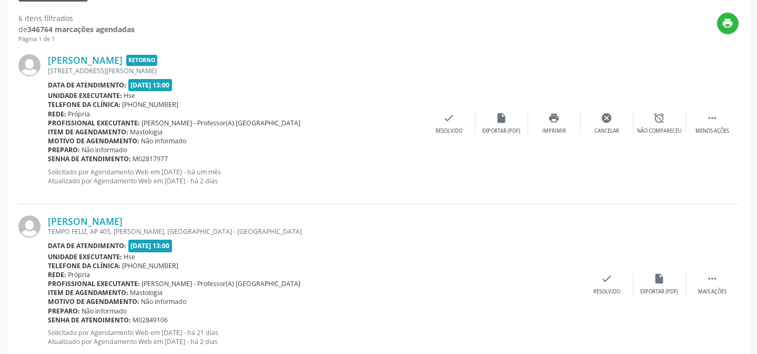
scroll to position [383, 0]
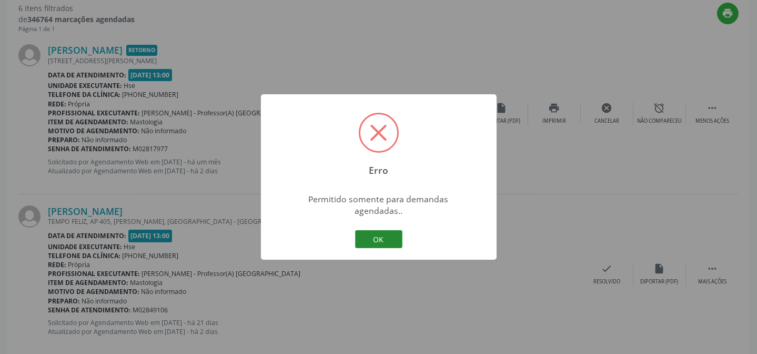
click at [390, 230] on button "OK" at bounding box center [378, 239] width 47 height 18
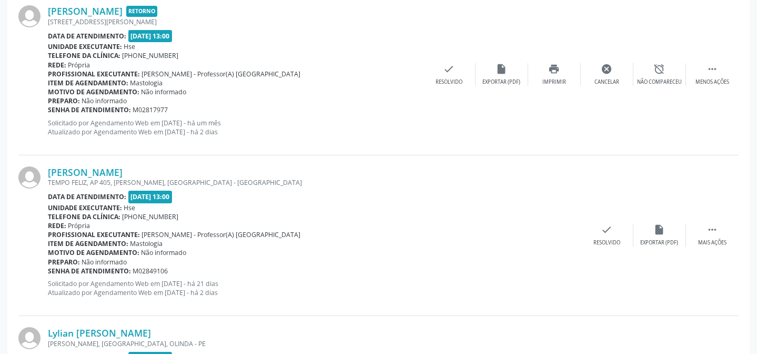
scroll to position [478, 0]
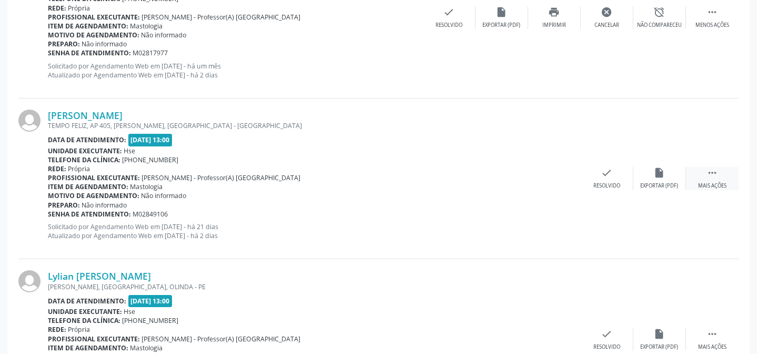
click at [721, 188] on div "Mais ações" at bounding box center [712, 185] width 28 height 7
click at [669, 185] on div "Não compareceu" at bounding box center [659, 185] width 45 height 7
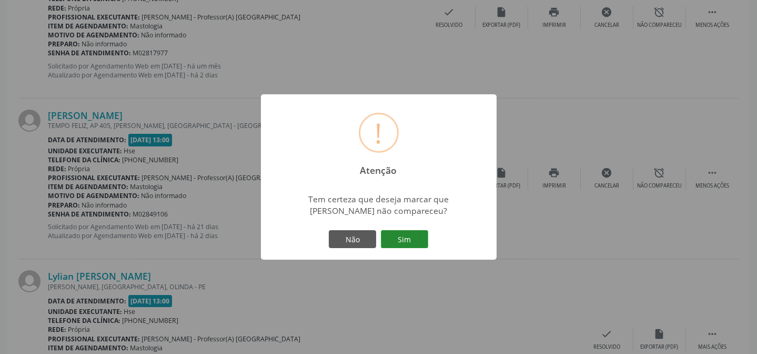
click at [426, 234] on button "Sim" at bounding box center [404, 239] width 47 height 18
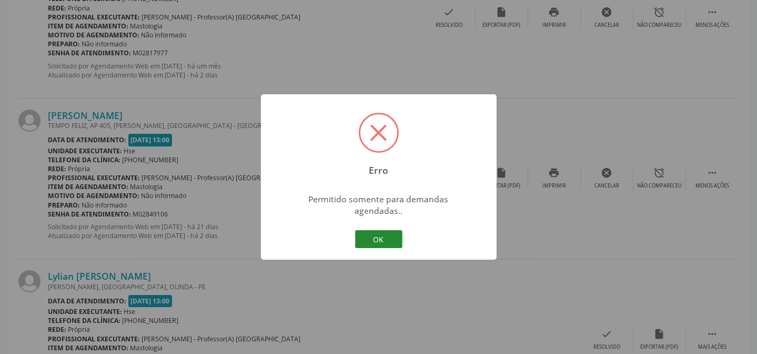
click at [381, 234] on button "OK" at bounding box center [378, 239] width 47 height 18
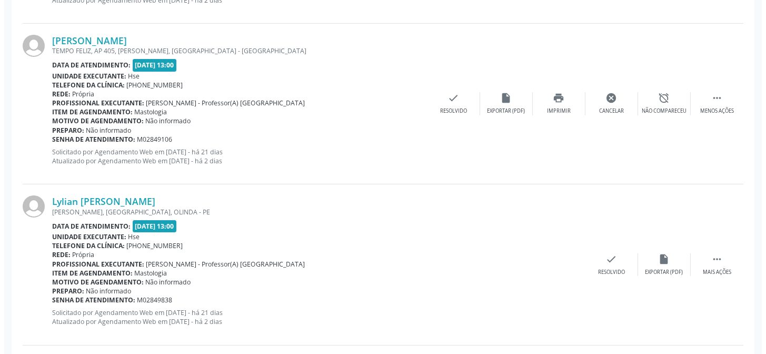
scroll to position [574, 0]
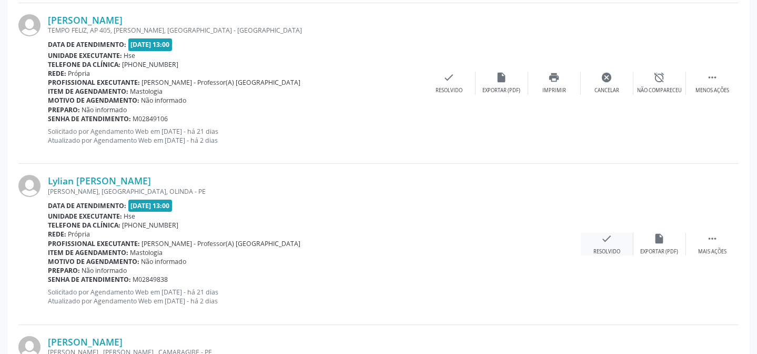
click at [603, 246] on div "check Resolvido" at bounding box center [607, 244] width 53 height 23
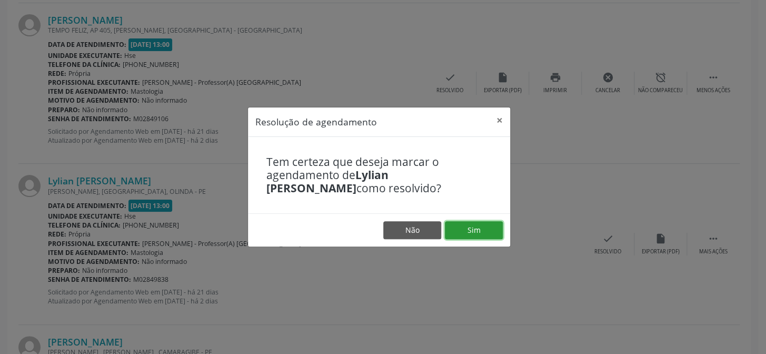
click at [487, 225] on button "Sim" at bounding box center [474, 230] width 58 height 18
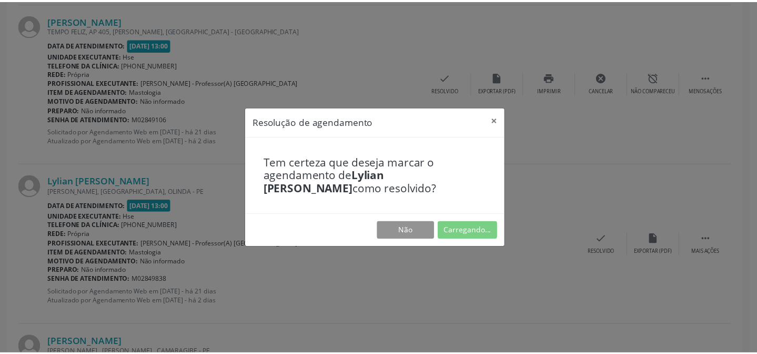
scroll to position [94, 0]
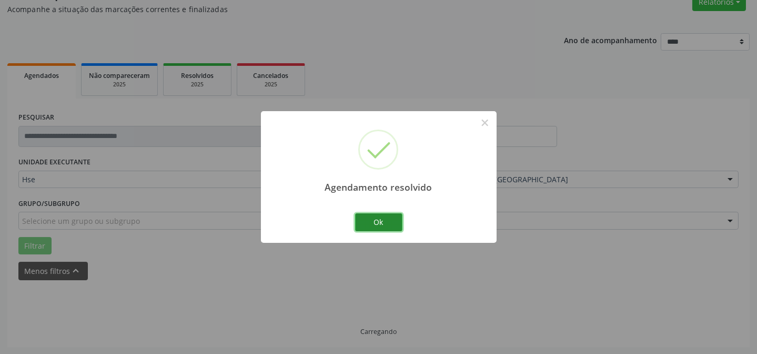
click at [394, 222] on button "Ok" at bounding box center [378, 222] width 47 height 18
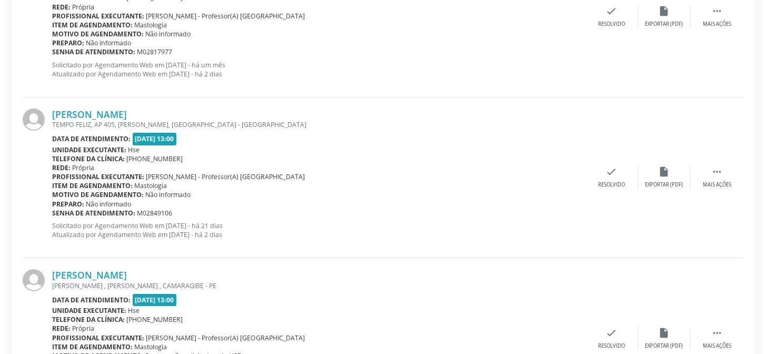
scroll to position [668, 0]
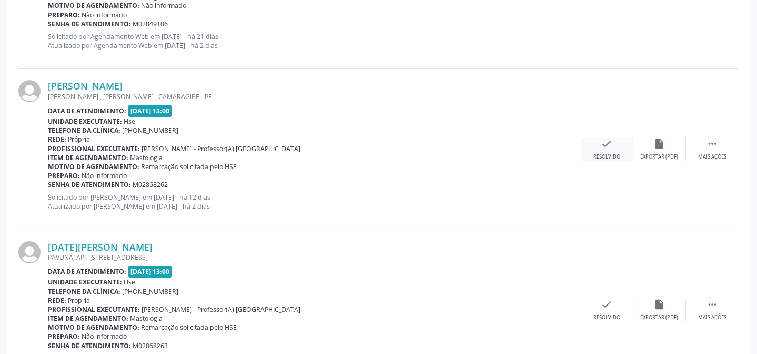
click at [597, 153] on div "Resolvido" at bounding box center [607, 156] width 27 height 7
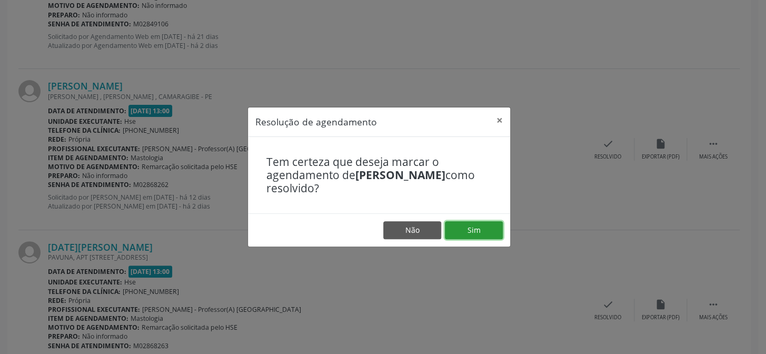
click at [502, 230] on button "Sim" at bounding box center [474, 230] width 58 height 18
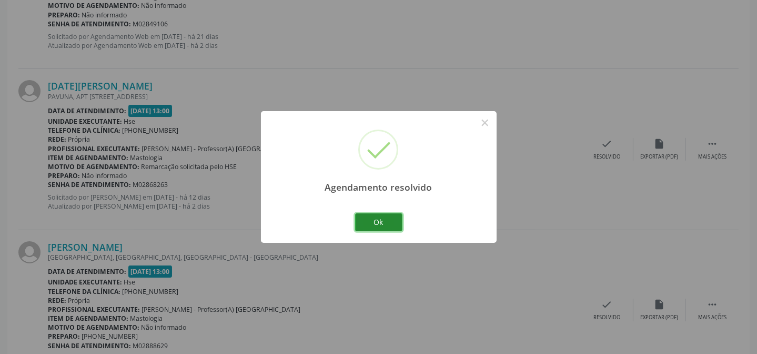
click at [371, 228] on button "Ok" at bounding box center [378, 222] width 47 height 18
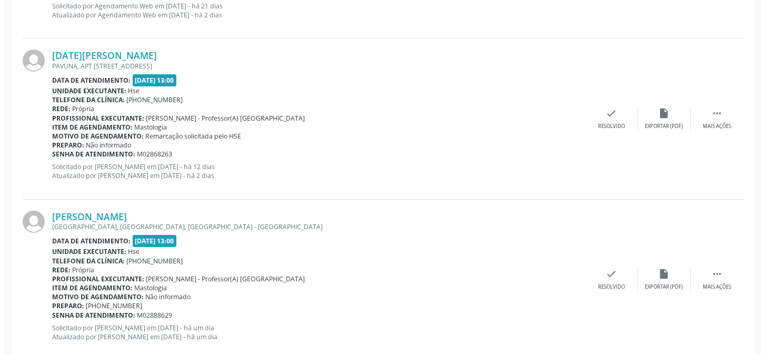
scroll to position [716, 0]
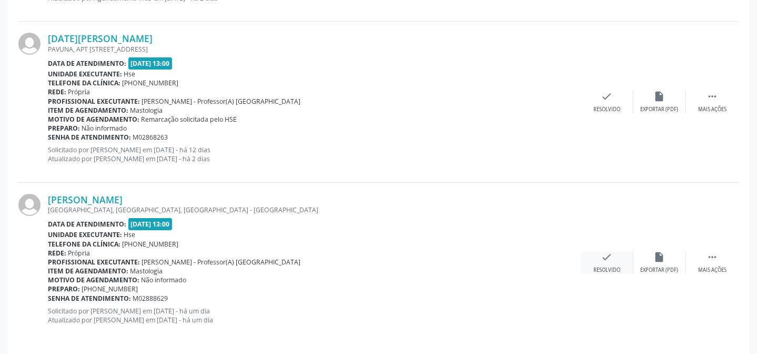
click at [608, 255] on icon "check" at bounding box center [607, 257] width 12 height 12
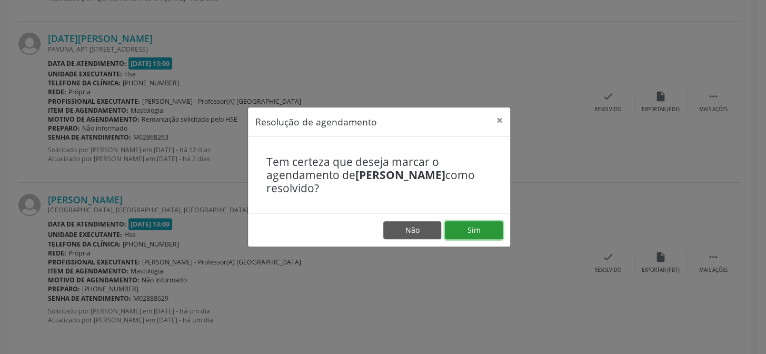
click at [490, 230] on button "Sim" at bounding box center [474, 230] width 58 height 18
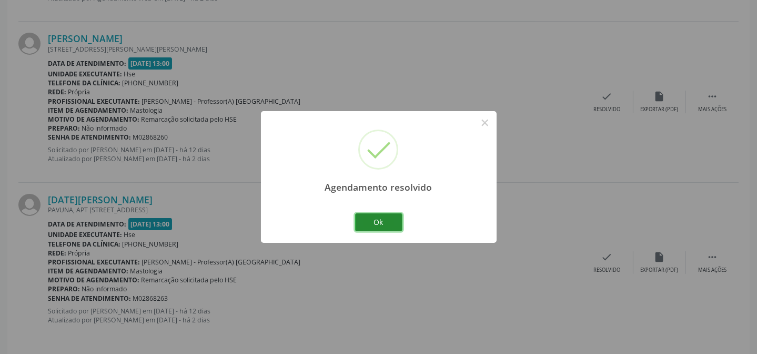
click at [384, 223] on button "Ok" at bounding box center [378, 222] width 47 height 18
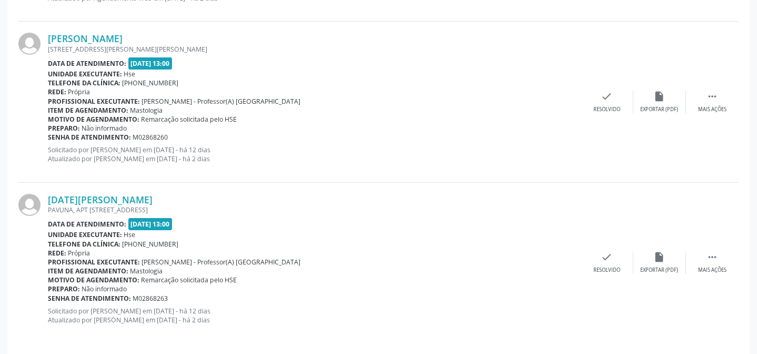
scroll to position [721, 0]
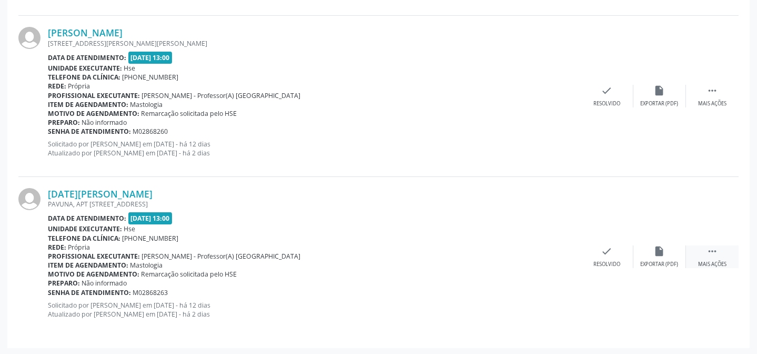
click at [715, 246] on icon "" at bounding box center [713, 251] width 12 height 12
click at [667, 255] on div "alarm_off Não compareceu" at bounding box center [660, 256] width 53 height 23
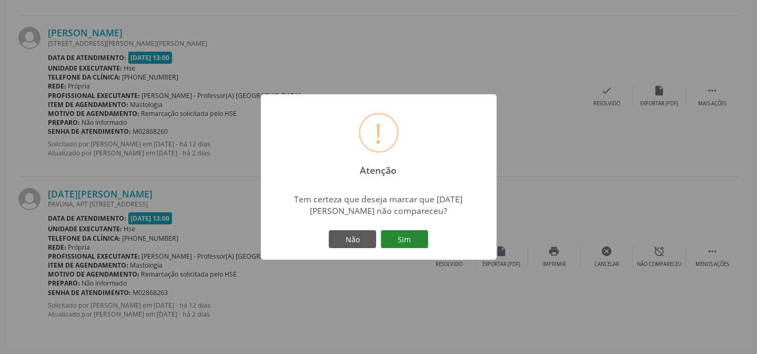
click at [416, 240] on button "Sim" at bounding box center [404, 239] width 47 height 18
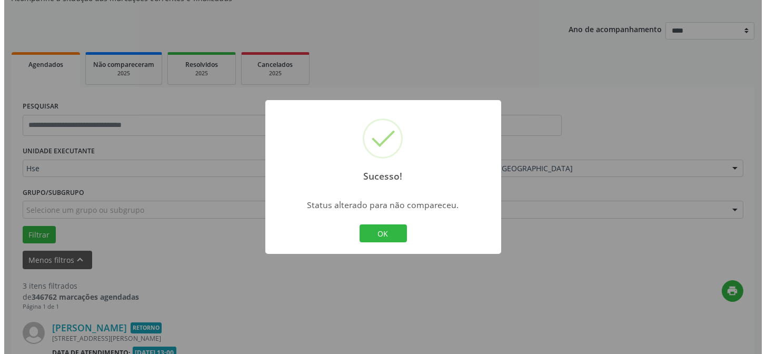
scroll to position [561, 0]
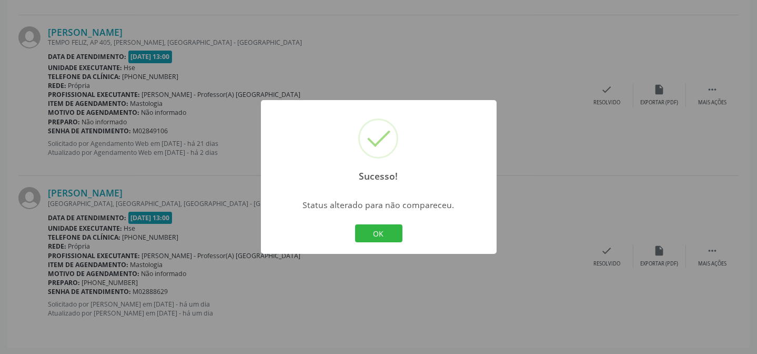
drag, startPoint x: 375, startPoint y: 239, endPoint x: 379, endPoint y: 235, distance: 6.0
click at [375, 239] on button "OK" at bounding box center [378, 233] width 47 height 18
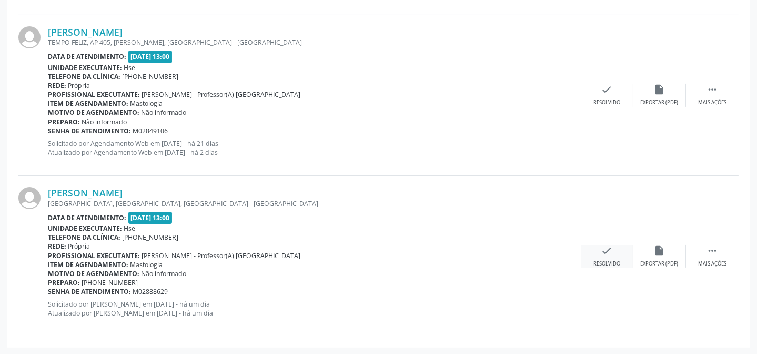
click at [597, 253] on div "check Resolvido" at bounding box center [607, 256] width 53 height 23
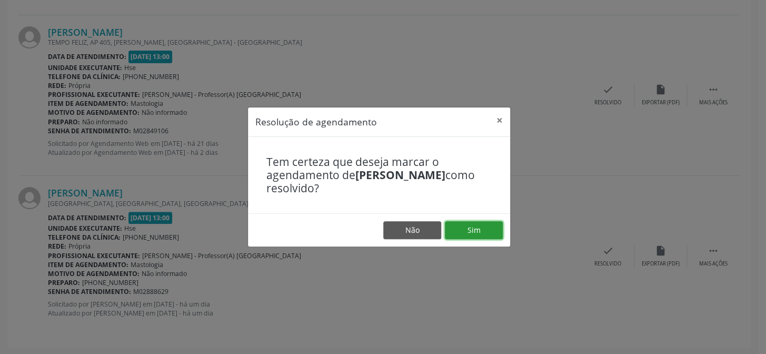
click at [489, 232] on button "Sim" at bounding box center [474, 230] width 58 height 18
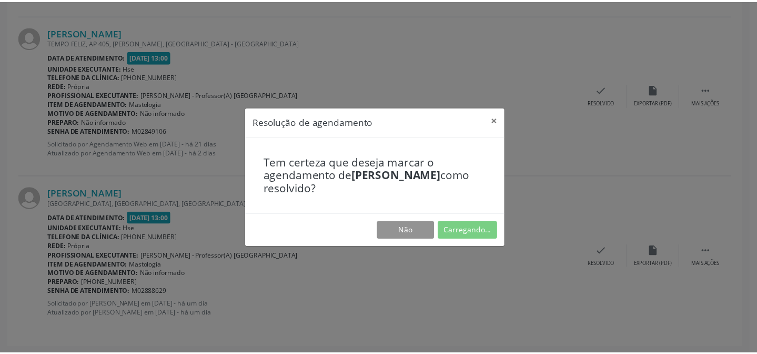
scroll to position [94, 0]
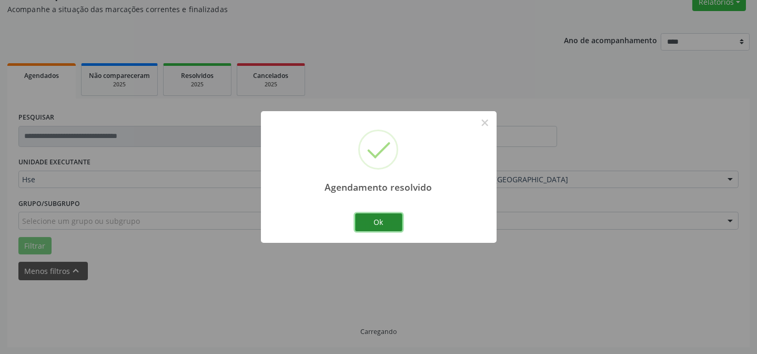
click at [387, 215] on button "Ok" at bounding box center [378, 222] width 47 height 18
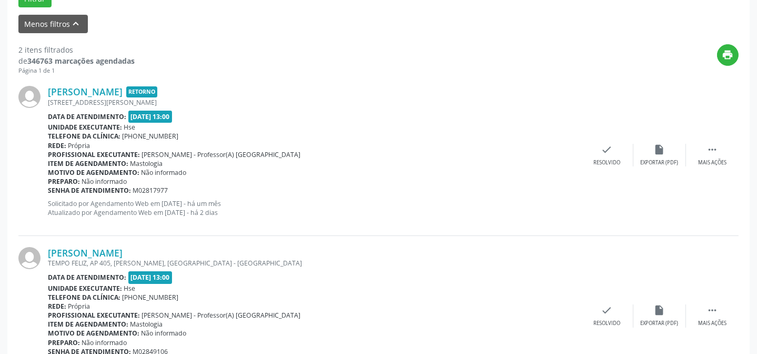
scroll to position [400, 0]
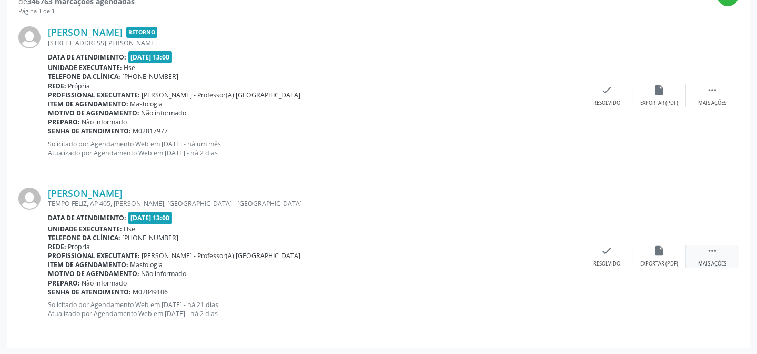
click at [725, 255] on div " Mais ações" at bounding box center [712, 256] width 53 height 23
click at [668, 256] on div "alarm_off Não compareceu" at bounding box center [660, 256] width 53 height 23
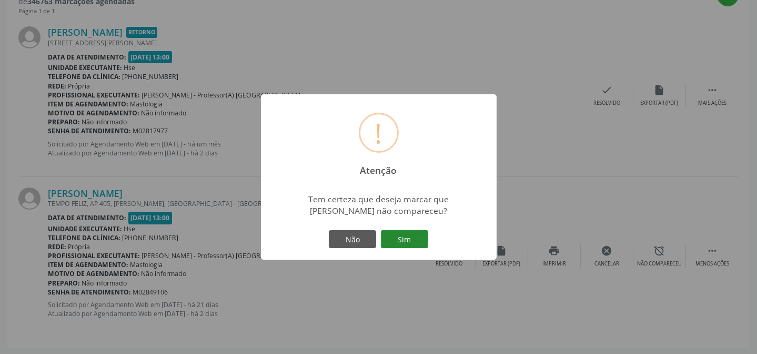
click at [427, 240] on button "Sim" at bounding box center [404, 239] width 47 height 18
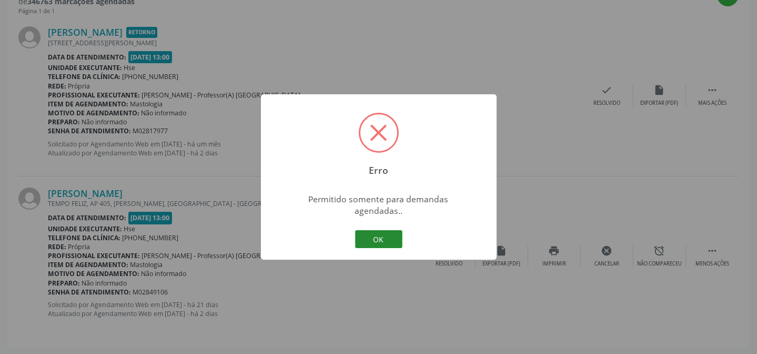
click at [382, 236] on button "OK" at bounding box center [378, 239] width 47 height 18
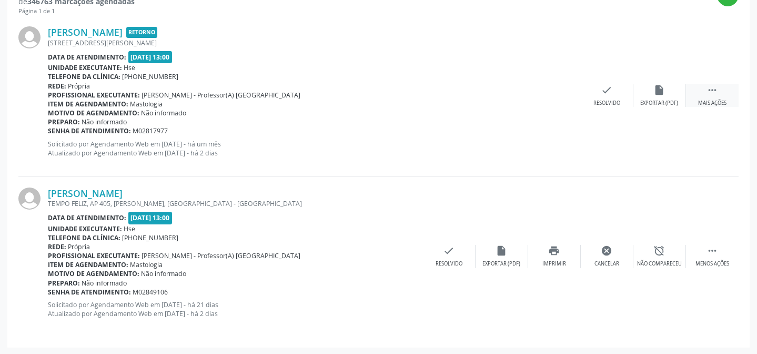
click at [698, 85] on div " Mais ações" at bounding box center [712, 95] width 53 height 23
click at [655, 89] on icon "alarm_off" at bounding box center [660, 90] width 12 height 12
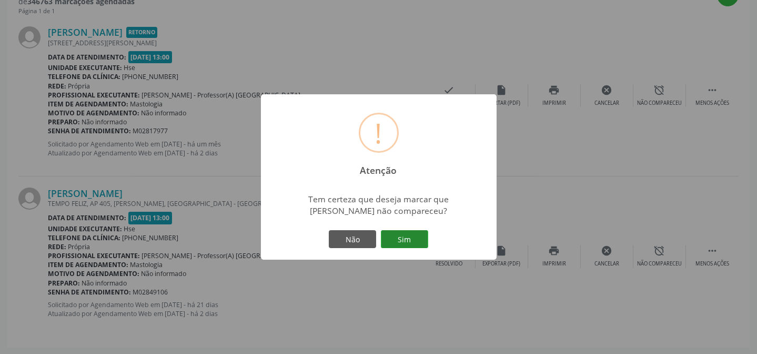
click at [420, 230] on button "Sim" at bounding box center [404, 239] width 47 height 18
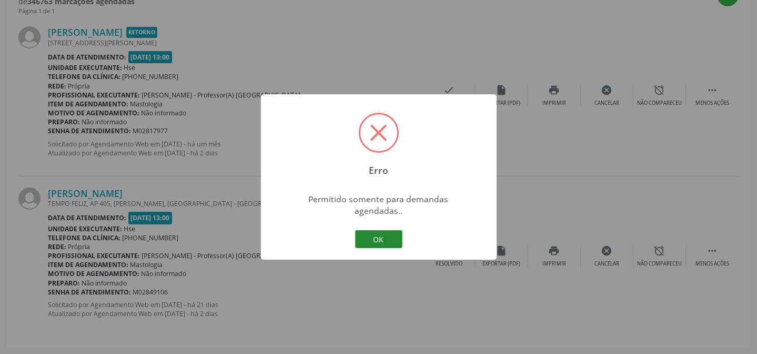
drag, startPoint x: 375, startPoint y: 242, endPoint x: 375, endPoint y: 232, distance: 10.0
click at [375, 241] on button "OK" at bounding box center [378, 239] width 47 height 18
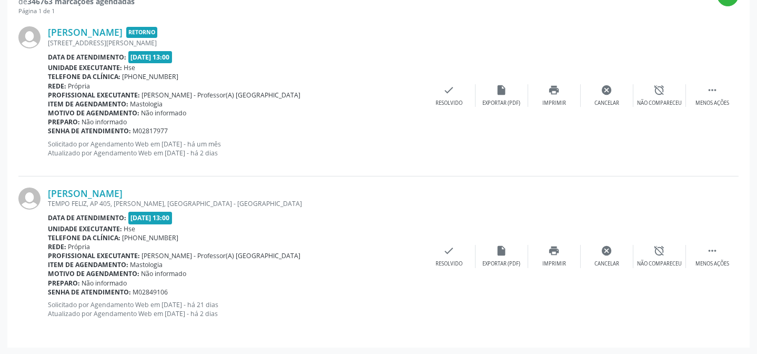
scroll to position [257, 0]
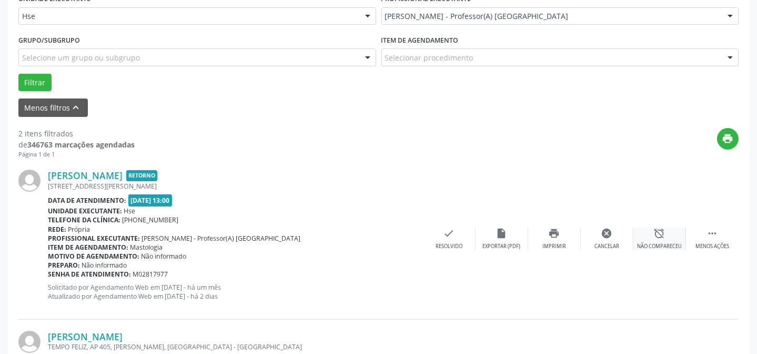
click at [672, 244] on div "Não compareceu" at bounding box center [659, 246] width 45 height 7
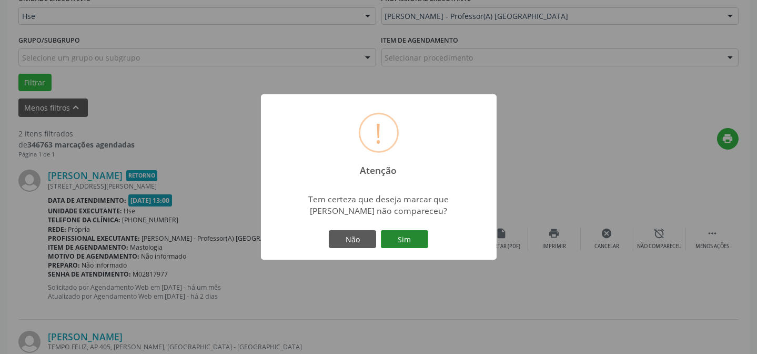
click at [410, 241] on button "Sim" at bounding box center [404, 239] width 47 height 18
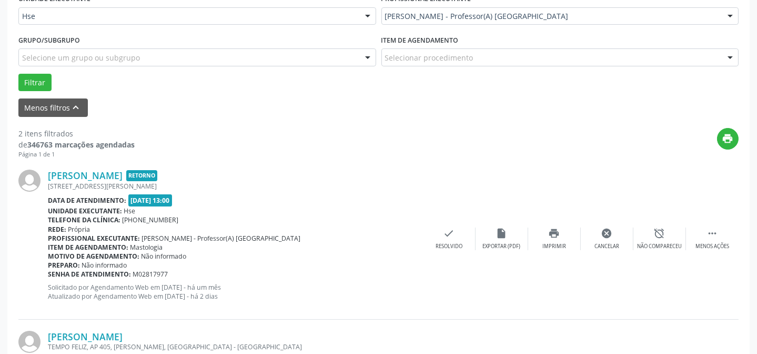
scroll to position [400, 0]
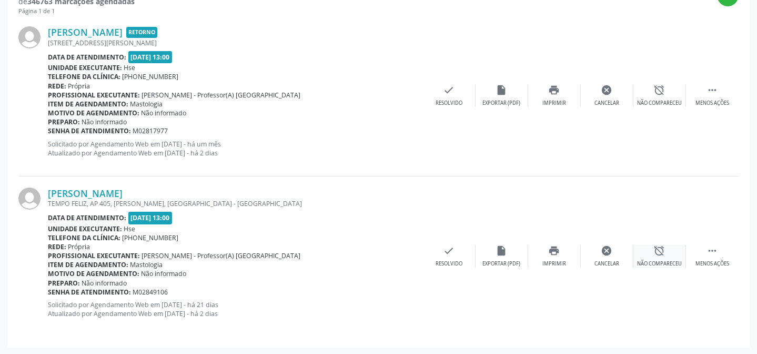
click at [650, 250] on div "alarm_off Não compareceu" at bounding box center [660, 256] width 53 height 23
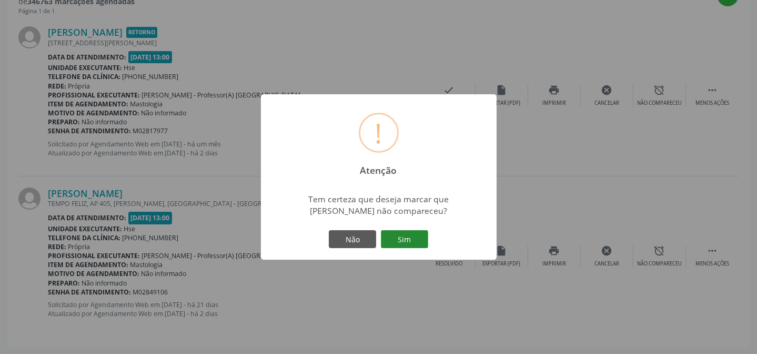
click at [405, 242] on button "Sim" at bounding box center [404, 239] width 47 height 18
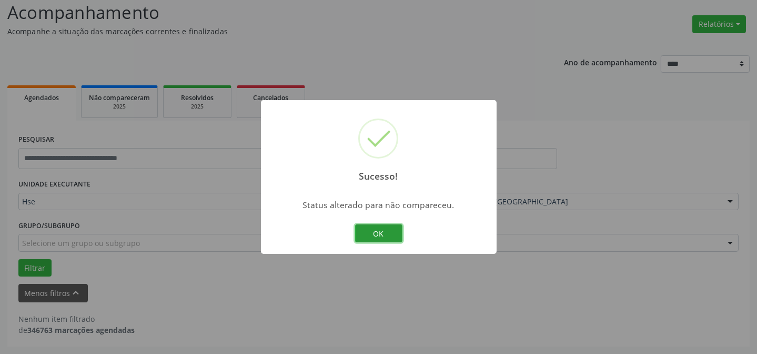
scroll to position [71, 0]
click at [380, 230] on button "OK" at bounding box center [378, 233] width 47 height 18
